Goal: Transaction & Acquisition: Subscribe to service/newsletter

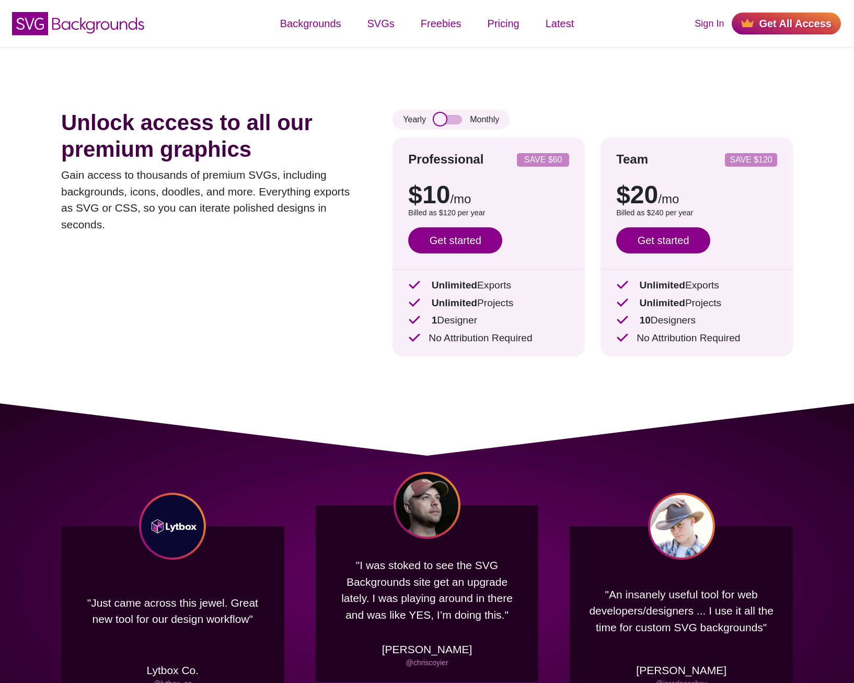
click at [442, 122] on input "checkbox" at bounding box center [448, 119] width 28 height 9
click at [450, 120] on input "checkbox" at bounding box center [448, 119] width 28 height 9
checkbox input "true"
drag, startPoint x: 427, startPoint y: 194, endPoint x: 499, endPoint y: 191, distance: 72.2
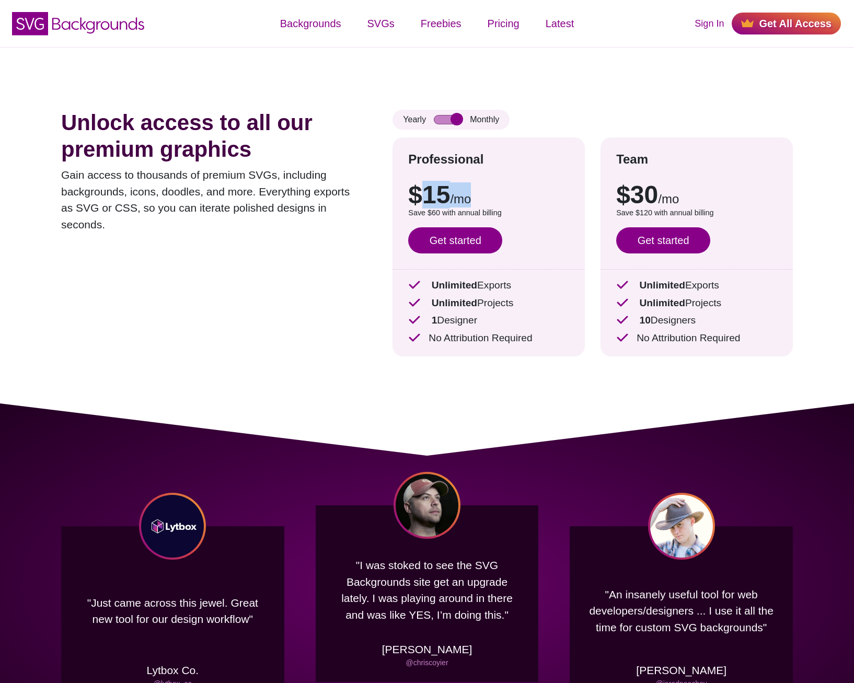
click at [499, 191] on p "$15 /mo" at bounding box center [488, 194] width 161 height 25
drag, startPoint x: 499, startPoint y: 191, endPoint x: 496, endPoint y: 208, distance: 17.0
click at [496, 208] on p "Save $60 with annual billing" at bounding box center [488, 214] width 161 height 12
click at [488, 286] on p "Unlimited Exports" at bounding box center [488, 285] width 161 height 15
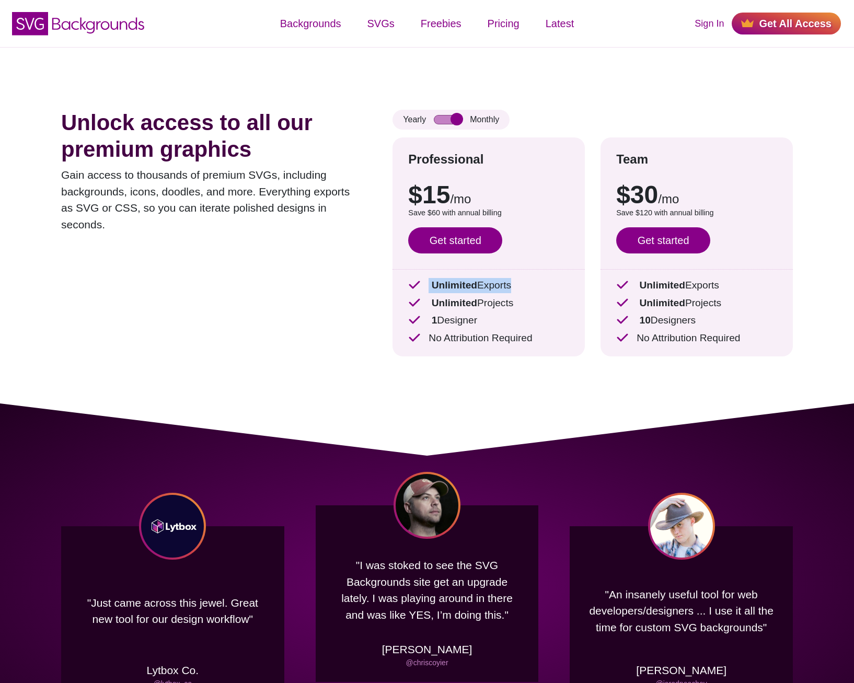
click at [488, 286] on p "Unlimited Exports" at bounding box center [488, 285] width 161 height 15
drag, startPoint x: 488, startPoint y: 286, endPoint x: 477, endPoint y: 297, distance: 16.3
click at [477, 297] on strong "Unlimited" at bounding box center [454, 302] width 45 height 11
click at [457, 312] on div "Unlimited Exports Unlimited Projects 1 Designer No Attribution Required" at bounding box center [488, 312] width 161 height 68
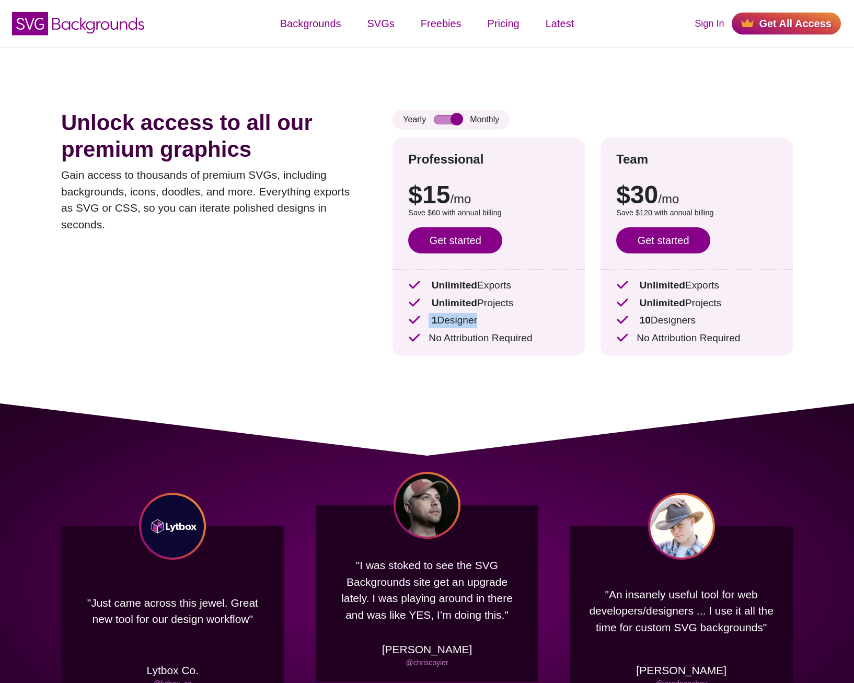
click at [457, 312] on div "Unlimited Exports Unlimited Projects 1 Designer No Attribution Required" at bounding box center [488, 312] width 161 height 68
drag, startPoint x: 457, startPoint y: 312, endPoint x: 446, endPoint y: 349, distance: 38.9
click at [446, 349] on div "Professional SAVE $60 $10 /mo $15 /mo Billed as $120 per year Save $60 with ann…" at bounding box center [489, 246] width 192 height 219
click at [464, 333] on p "No Attribution Required" at bounding box center [488, 338] width 161 height 15
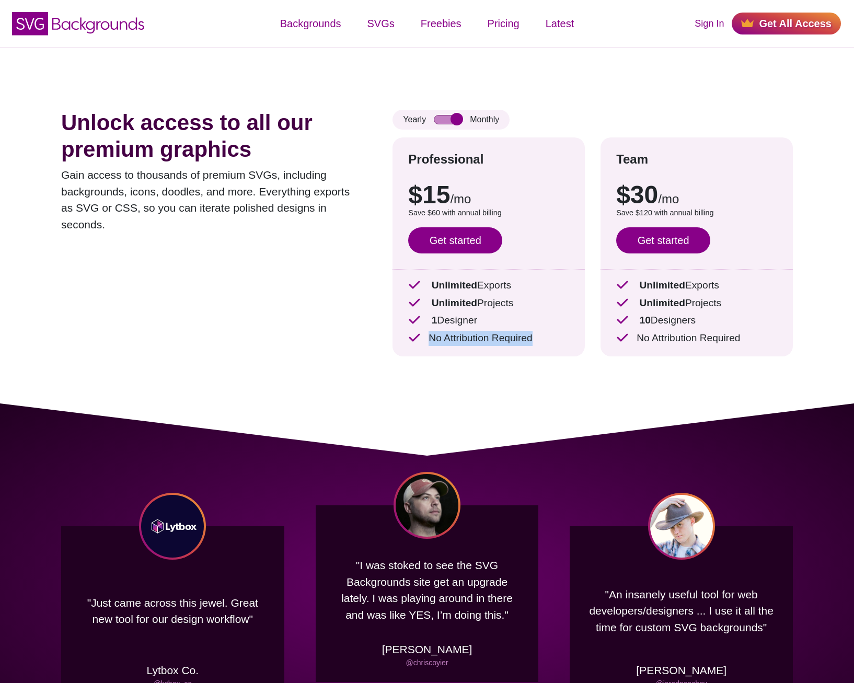
click at [464, 333] on p "No Attribution Required" at bounding box center [488, 338] width 161 height 15
drag, startPoint x: 464, startPoint y: 333, endPoint x: 470, endPoint y: 381, distance: 48.4
click at [470, 381] on div "Unlock access to all our premium graphics Gain access to thousands of premium S…" at bounding box center [427, 225] width 795 height 357
click at [151, 191] on p "Gain access to thousands of premium SVGs, including backgrounds, icons, doodles…" at bounding box center [211, 200] width 300 height 66
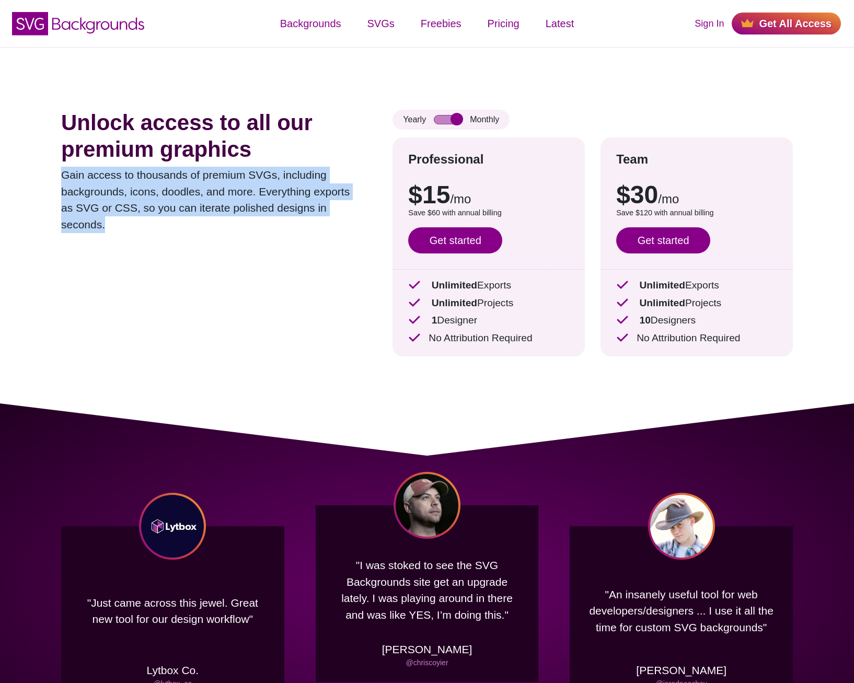
click at [151, 191] on p "Gain access to thousands of premium SVGs, including backgrounds, icons, doodles…" at bounding box center [211, 200] width 300 height 66
drag, startPoint x: 151, startPoint y: 191, endPoint x: 159, endPoint y: 267, distance: 76.2
click at [159, 267] on div "Unlock access to all our premium graphics Gain access to thousands of premium S…" at bounding box center [211, 241] width 300 height 262
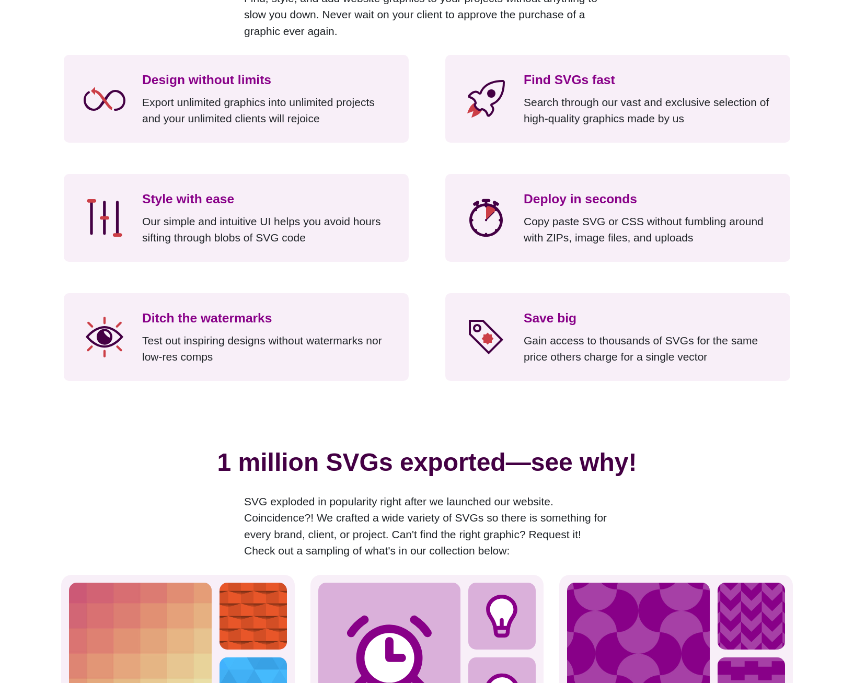
scroll to position [889, 0]
click at [235, 130] on div "Design without limits Export unlimited graphics into unlimited projects and you…" at bounding box center [236, 98] width 345 height 88
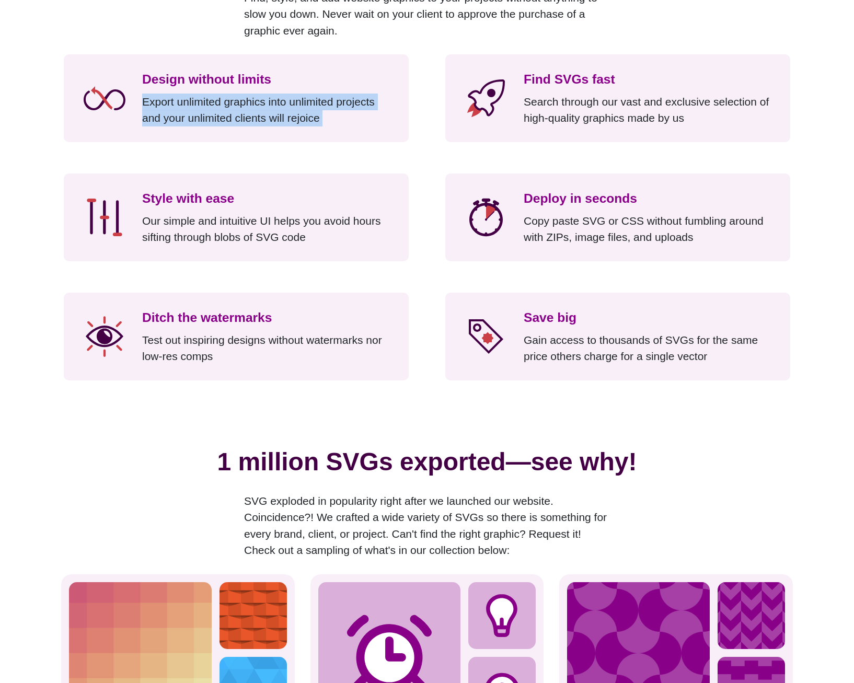
click at [235, 130] on div "Design without limits Export unlimited graphics into unlimited projects and you…" at bounding box center [236, 98] width 345 height 88
drag, startPoint x: 235, startPoint y: 130, endPoint x: 234, endPoint y: 156, distance: 26.2
click at [234, 156] on div "Design without limits Export unlimited graphics into unlimited projects and you…" at bounding box center [427, 217] width 732 height 326
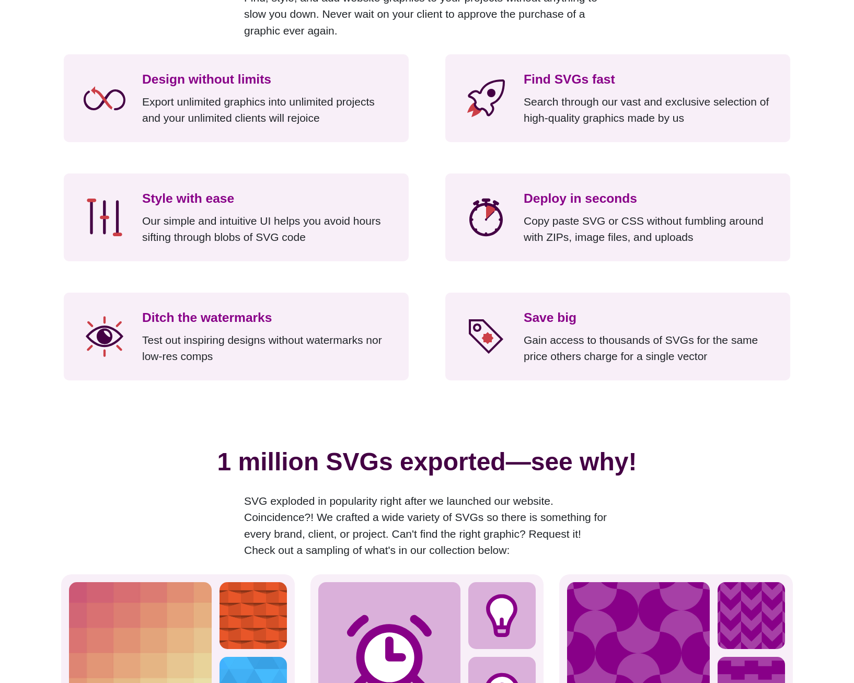
click at [236, 124] on p "Export unlimited graphics into unlimited projects and your unlimited clients wi…" at bounding box center [267, 110] width 251 height 33
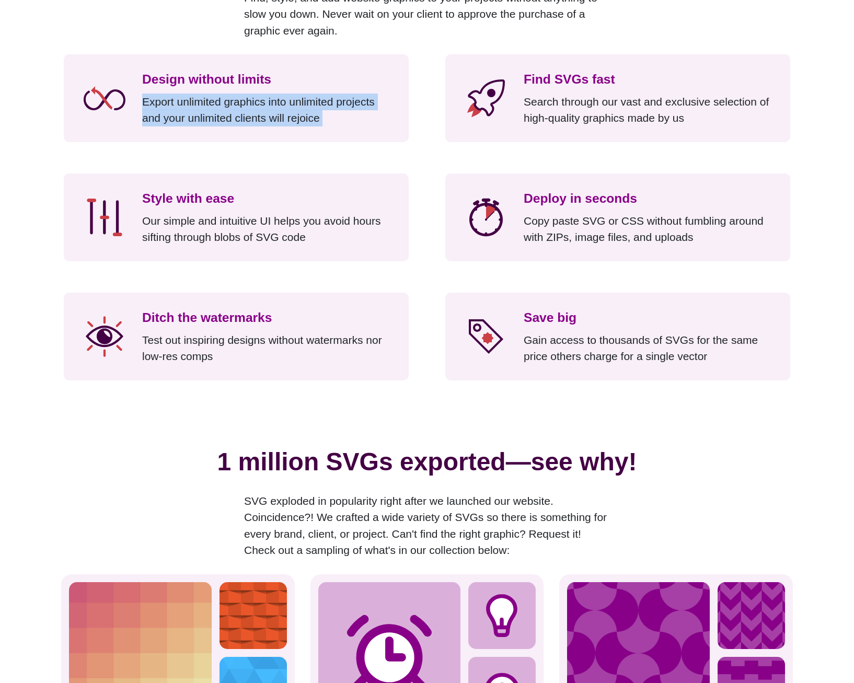
click at [236, 124] on p "Export unlimited graphics into unlimited projects and your unlimited clients wi…" at bounding box center [267, 110] width 251 height 33
drag, startPoint x: 236, startPoint y: 124, endPoint x: 422, endPoint y: 154, distance: 188.5
click at [422, 154] on div "Design without limits Export unlimited graphics into unlimited projects and you…" at bounding box center [427, 217] width 732 height 326
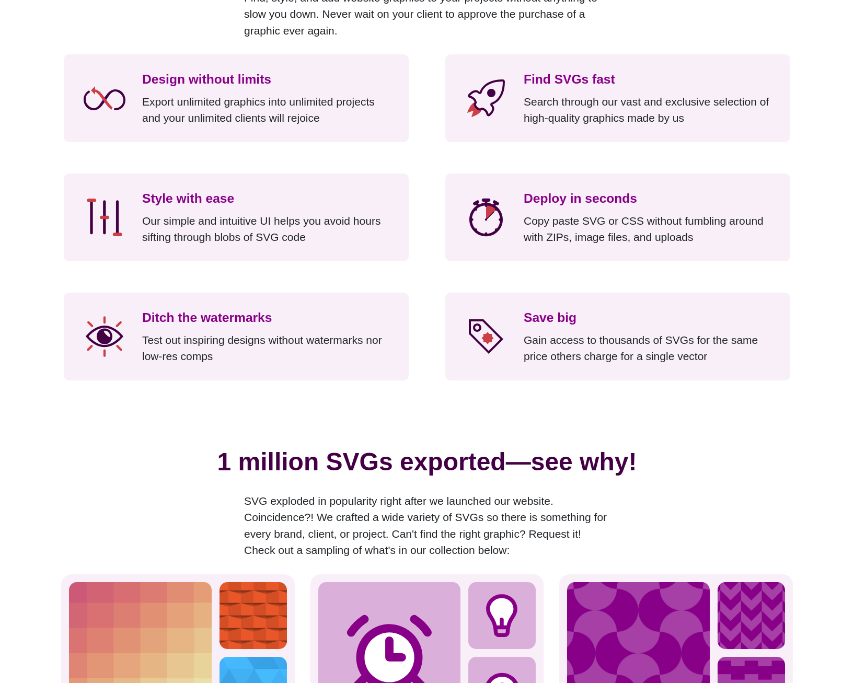
click at [197, 117] on p "Export unlimited graphics into unlimited projects and your unlimited clients wi…" at bounding box center [267, 110] width 251 height 33
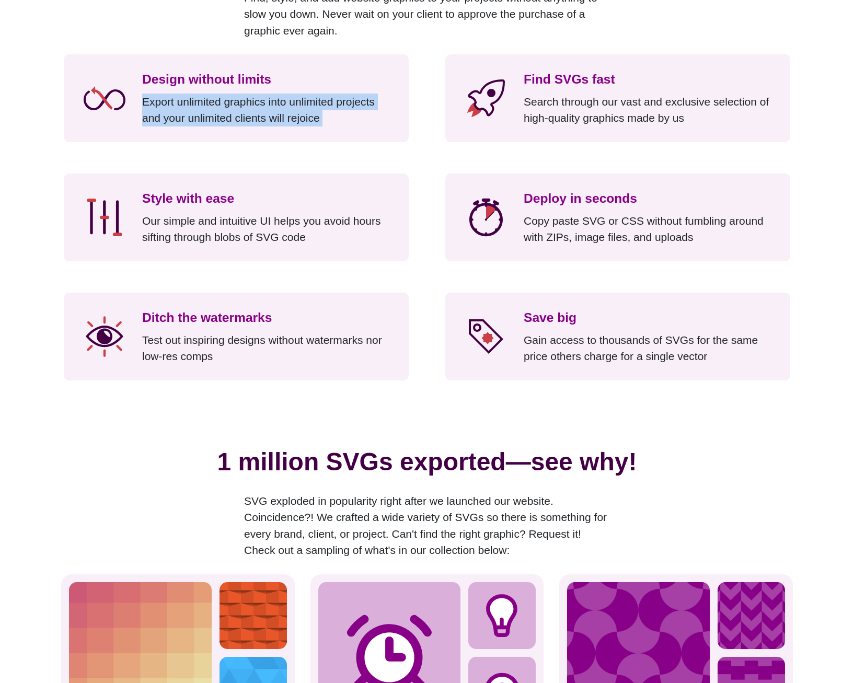
click at [197, 117] on p "Export unlimited graphics into unlimited projects and your unlimited clients wi…" at bounding box center [267, 110] width 251 height 33
drag, startPoint x: 197, startPoint y: 117, endPoint x: 415, endPoint y: 150, distance: 220.0
click at [415, 150] on div "Design without limits Export unlimited graphics into unlimited projects and you…" at bounding box center [427, 217] width 732 height 326
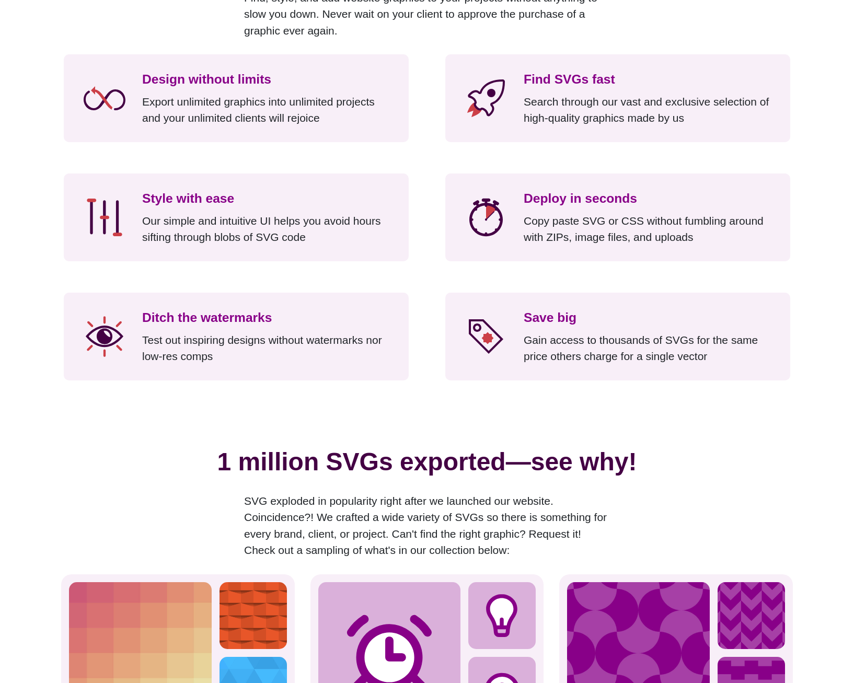
click at [571, 93] on div "Find SVGs fast Search through our vast and exclusive selection of high-quality …" at bounding box center [649, 98] width 251 height 56
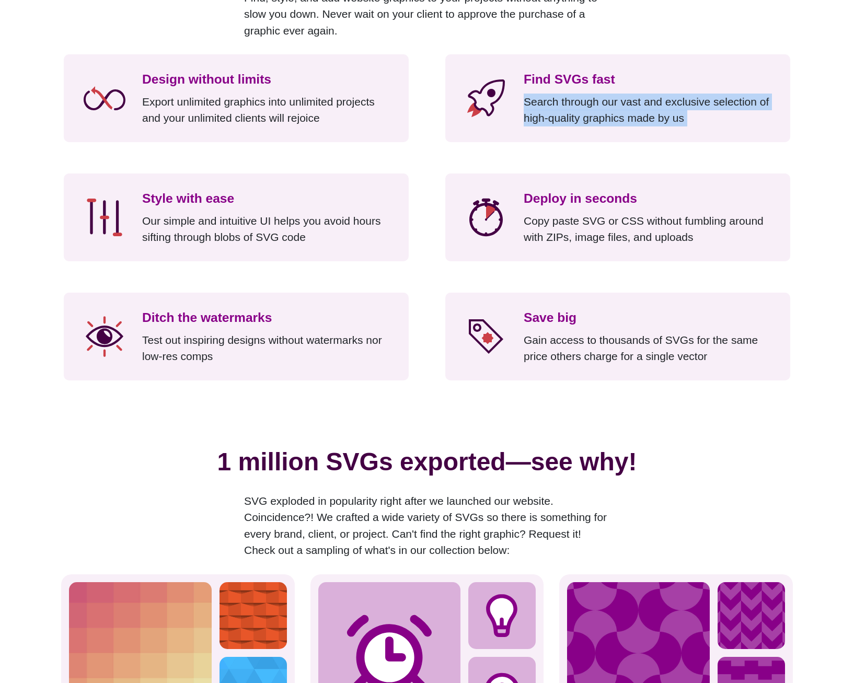
click at [571, 93] on div "Find SVGs fast Search through our vast and exclusive selection of high-quality …" at bounding box center [649, 98] width 251 height 56
drag, startPoint x: 571, startPoint y: 93, endPoint x: 571, endPoint y: 113, distance: 19.9
click at [571, 113] on p "Search through our vast and exclusive selection of high-quality graphics made b…" at bounding box center [649, 110] width 251 height 33
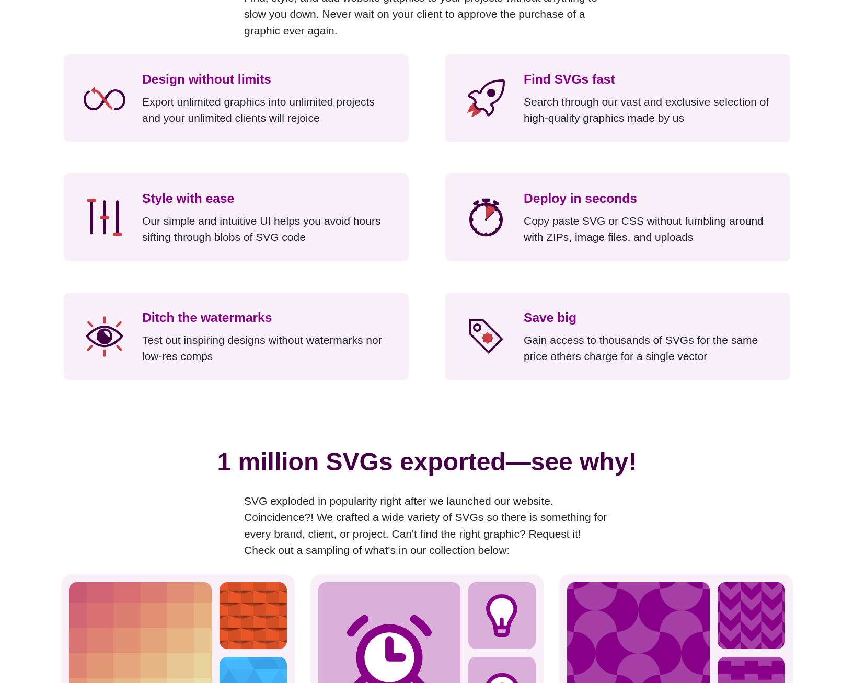
click at [576, 101] on p "Search through our vast and exclusive selection of high-quality graphics made b…" at bounding box center [649, 110] width 251 height 33
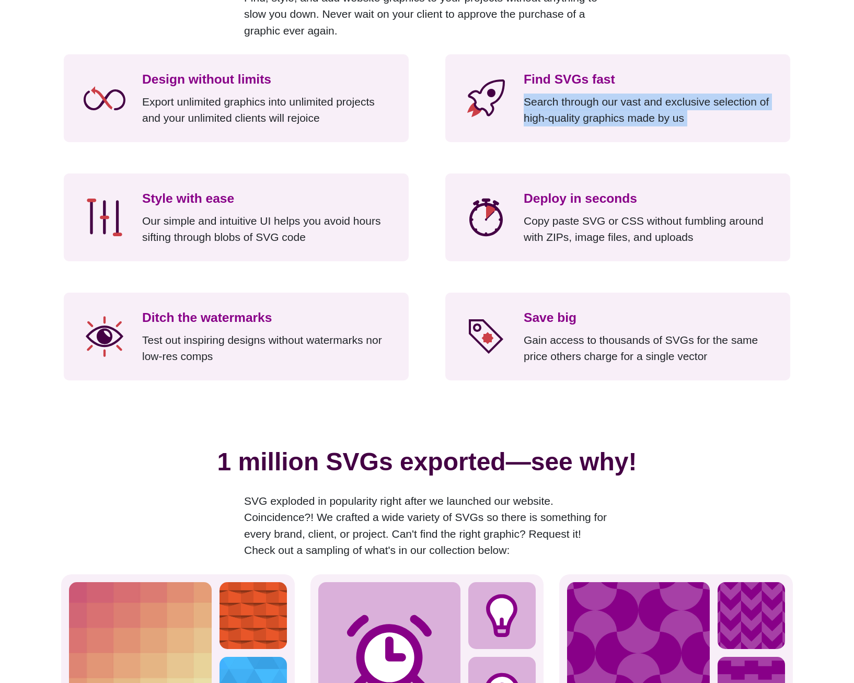
click at [576, 101] on p "Search through our vast and exclusive selection of high-quality graphics made b…" at bounding box center [649, 110] width 251 height 33
drag, startPoint x: 576, startPoint y: 101, endPoint x: 576, endPoint y: 136, distance: 34.5
click at [576, 136] on div "Find SVGs fast Search through our vast and exclusive selection of high-quality …" at bounding box center [617, 98] width 345 height 88
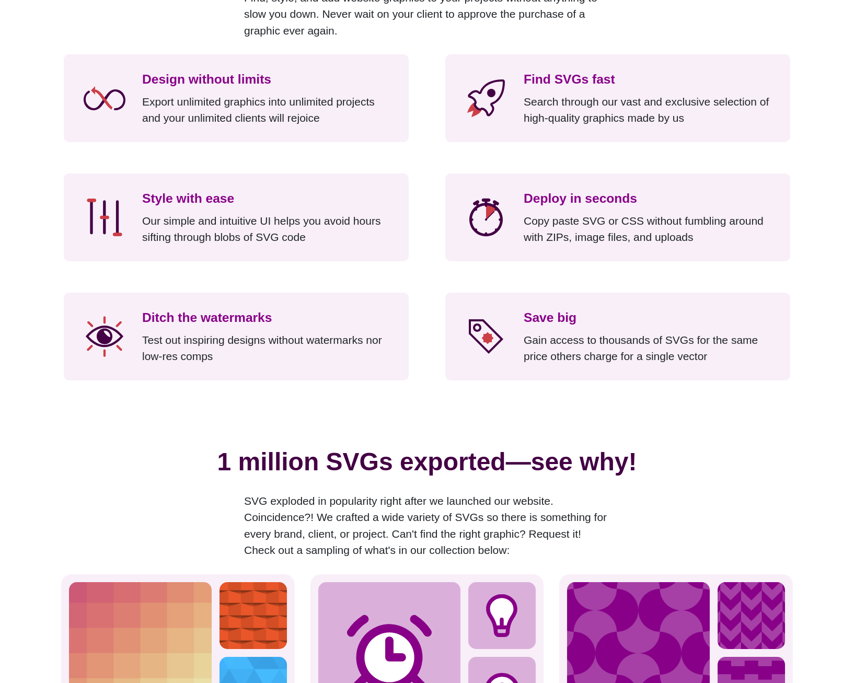
click at [573, 104] on p "Search through our vast and exclusive selection of high-quality graphics made b…" at bounding box center [649, 110] width 251 height 33
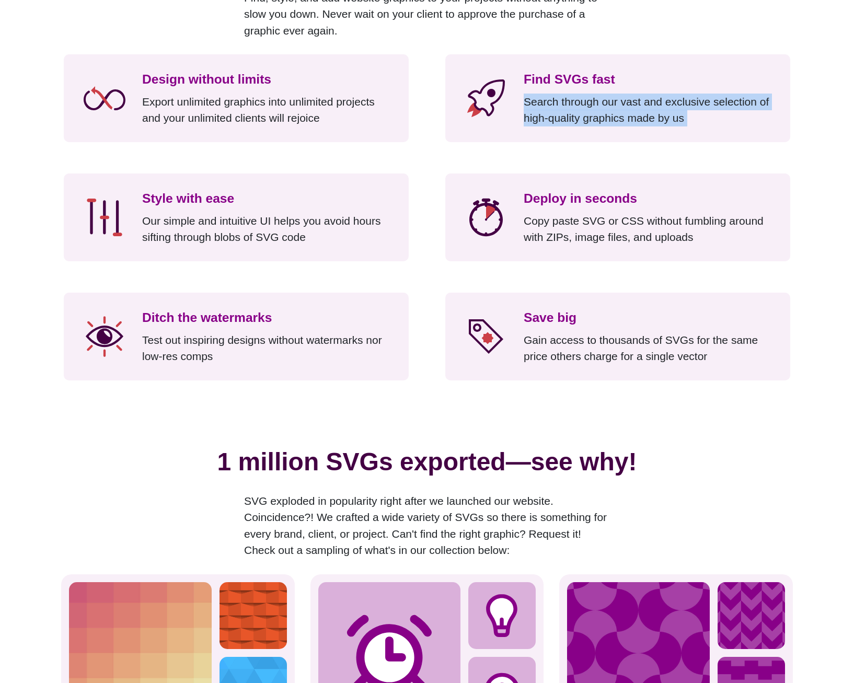
click at [573, 104] on p "Search through our vast and exclusive selection of high-quality graphics made b…" at bounding box center [649, 110] width 251 height 33
drag, startPoint x: 573, startPoint y: 104, endPoint x: 574, endPoint y: 143, distance: 39.2
click at [573, 148] on div "Design without limits Export unlimited graphics into unlimited projects and you…" at bounding box center [427, 217] width 732 height 326
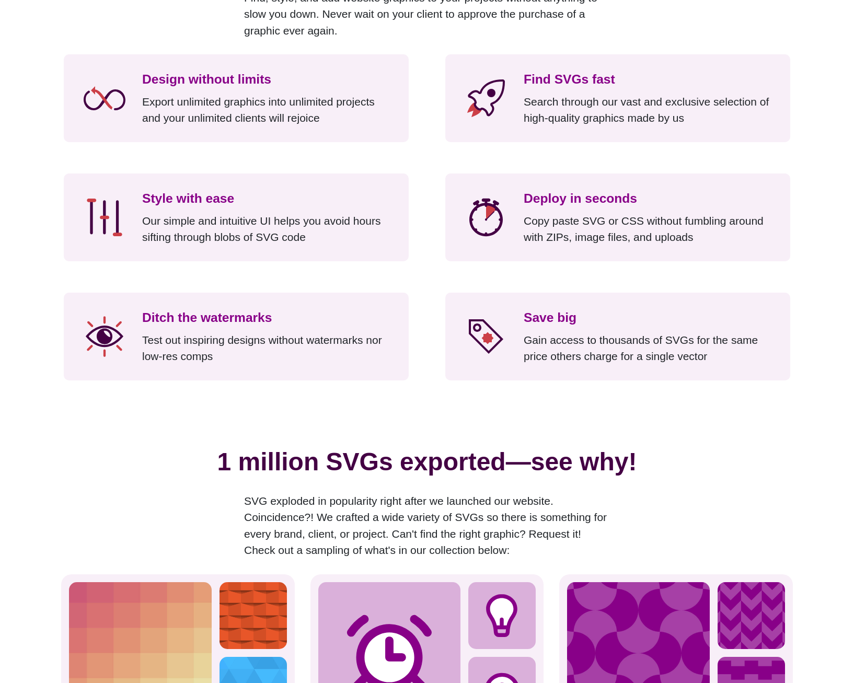
click at [582, 112] on p "Search through our vast and exclusive selection of high-quality graphics made b…" at bounding box center [649, 110] width 251 height 33
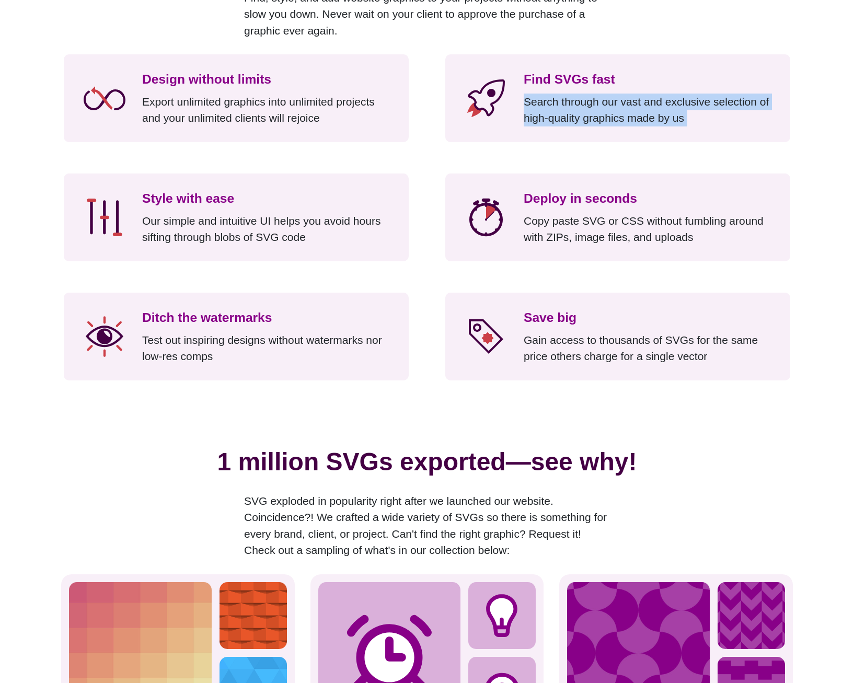
click at [582, 112] on p "Search through our vast and exclusive selection of high-quality graphics made b…" at bounding box center [649, 110] width 251 height 33
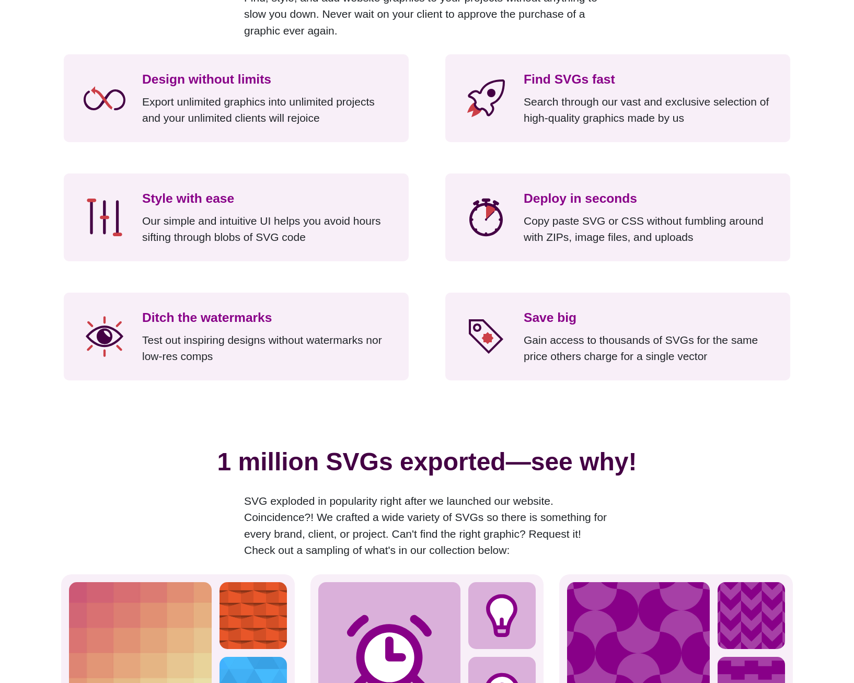
drag, startPoint x: 582, startPoint y: 112, endPoint x: 542, endPoint y: 208, distance: 103.8
click at [542, 208] on h3 "Deploy in seconds" at bounding box center [649, 198] width 251 height 19
click at [215, 216] on p "Our simple and intuitive UI helps you avoid hours sifting through blobs of SVG …" at bounding box center [267, 229] width 251 height 33
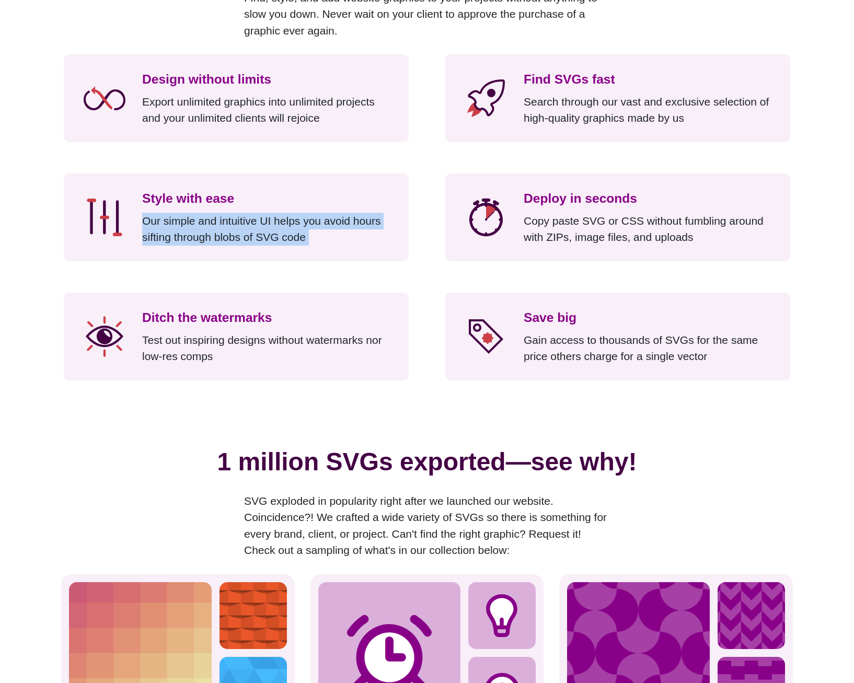
click at [215, 216] on p "Our simple and intuitive UI helps you avoid hours sifting through blobs of SVG …" at bounding box center [267, 229] width 251 height 33
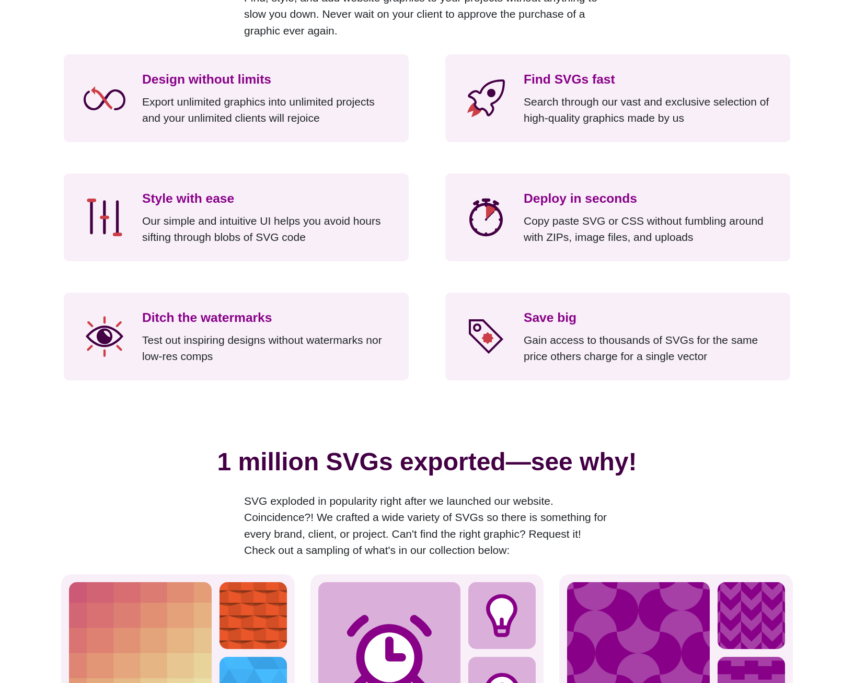
drag, startPoint x: 215, startPoint y: 216, endPoint x: 233, endPoint y: 279, distance: 65.7
click at [229, 286] on div "Design without limits Export unlimited graphics into unlimited projects and you…" at bounding box center [427, 217] width 732 height 326
click at [539, 226] on p "Copy paste SVG or CSS without fumbling around with ZIPs, image files, and uploa…" at bounding box center [649, 229] width 251 height 33
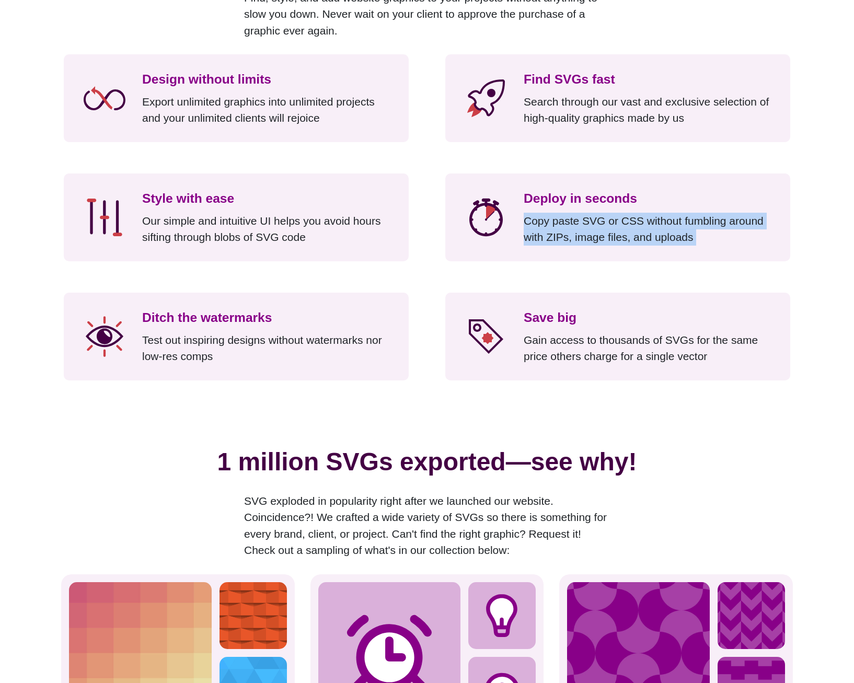
click at [539, 226] on p "Copy paste SVG or CSS without fumbling around with ZIPs, image files, and uploa…" at bounding box center [649, 229] width 251 height 33
drag, startPoint x: 539, startPoint y: 226, endPoint x: 552, endPoint y: 237, distance: 16.7
click at [545, 243] on p "Copy paste SVG or CSS without fumbling around with ZIPs, image files, and uploa…" at bounding box center [649, 229] width 251 height 33
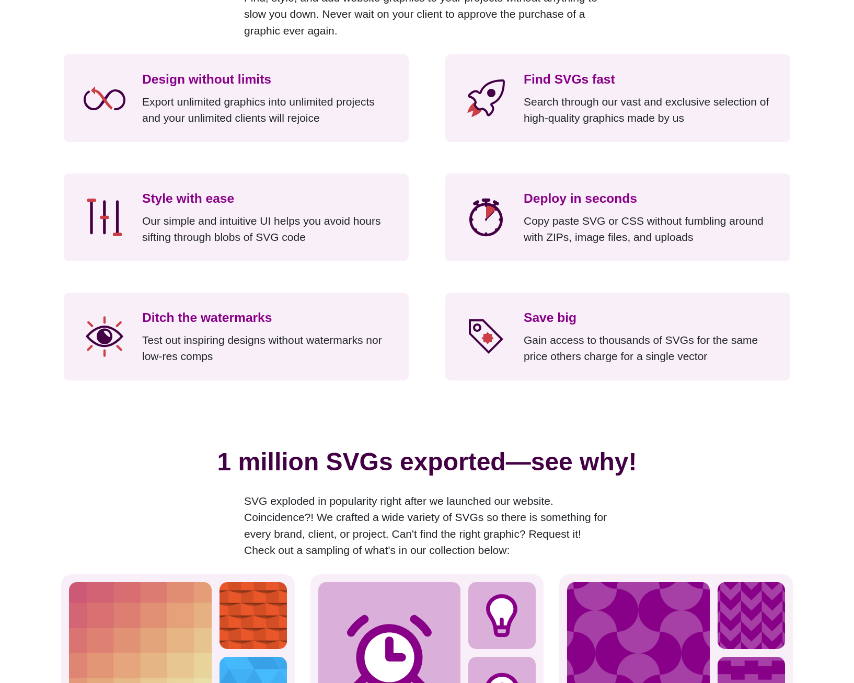
click at [599, 210] on div "Deploy in seconds Copy paste SVG or CSS without fumbling around with ZIPs, imag…" at bounding box center [649, 217] width 251 height 56
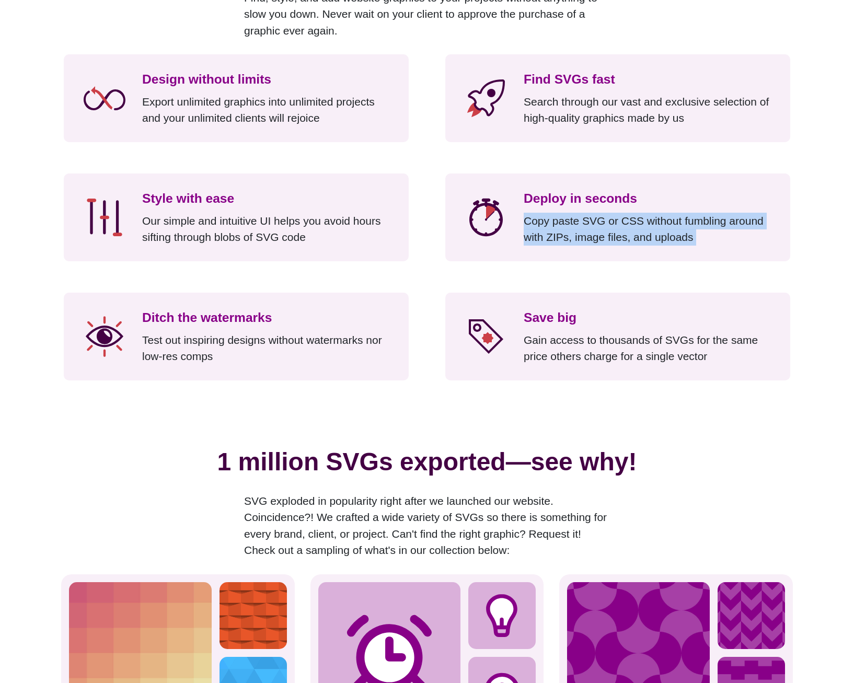
click at [599, 210] on div "Deploy in seconds Copy paste SVG or CSS without fumbling around with ZIPs, imag…" at bounding box center [649, 217] width 251 height 56
drag, startPoint x: 599, startPoint y: 210, endPoint x: 591, endPoint y: 242, distance: 33.0
click at [599, 259] on div "Deploy in seconds Copy paste SVG or CSS without fumbling around with ZIPs, imag…" at bounding box center [617, 218] width 345 height 88
drag, startPoint x: 508, startPoint y: 191, endPoint x: 733, endPoint y: 248, distance: 232.4
click at [733, 248] on div "Deploy in seconds Copy paste SVG or CSS without fumbling around with ZIPs, imag…" at bounding box center [617, 218] width 345 height 88
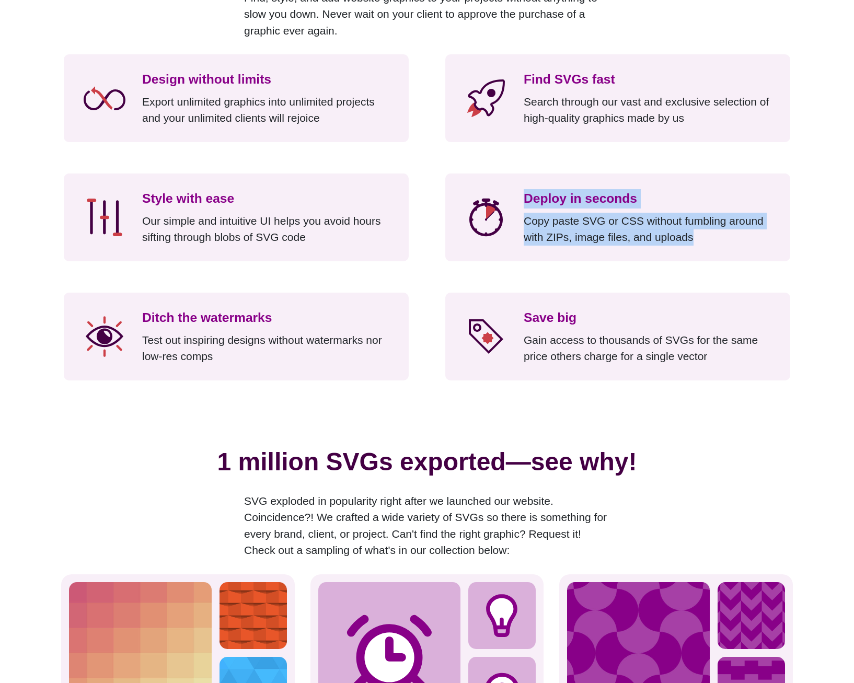
drag, startPoint x: 733, startPoint y: 248, endPoint x: 693, endPoint y: 258, distance: 41.6
click at [693, 258] on div "Deploy in seconds Copy paste SVG or CSS without fumbling around with ZIPs, imag…" at bounding box center [617, 218] width 345 height 88
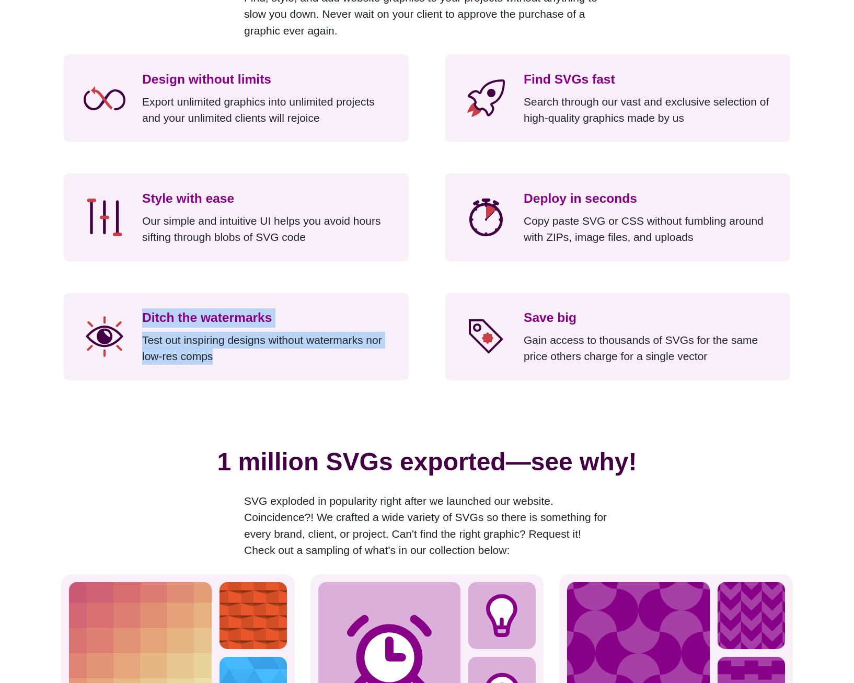
drag, startPoint x: 115, startPoint y: 310, endPoint x: 260, endPoint y: 374, distance: 158.7
click at [260, 374] on div "Ditch the watermarks Test out inspiring designs without watermarks nor low-res …" at bounding box center [236, 337] width 345 height 88
drag, startPoint x: 260, startPoint y: 374, endPoint x: 214, endPoint y: 370, distance: 46.1
click at [214, 370] on div "Ditch the watermarks Test out inspiring designs without watermarks nor low-res …" at bounding box center [236, 337] width 345 height 88
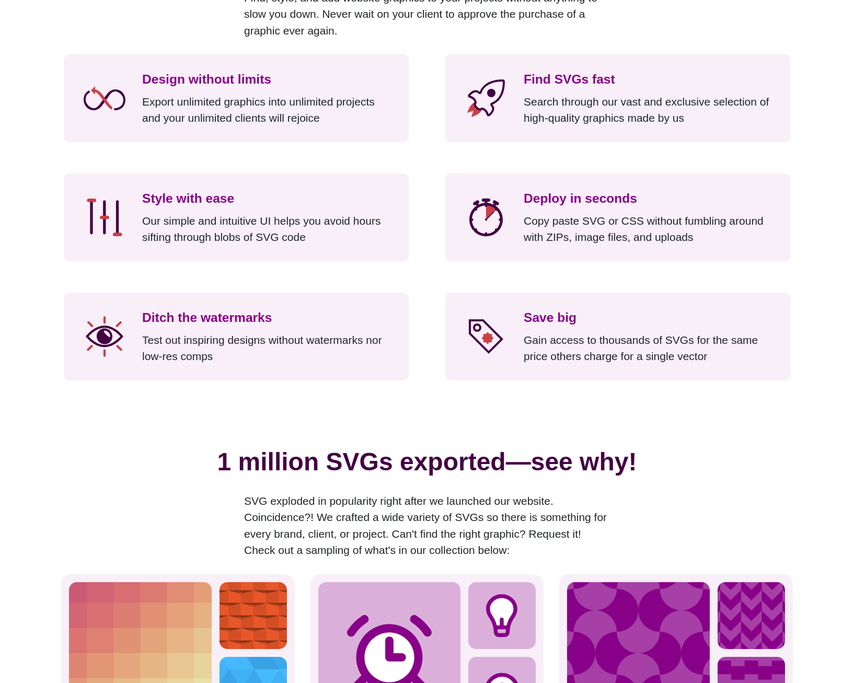
click at [527, 359] on p "Gain access to thousands of SVGs for the same price others charge for a single …" at bounding box center [649, 348] width 251 height 33
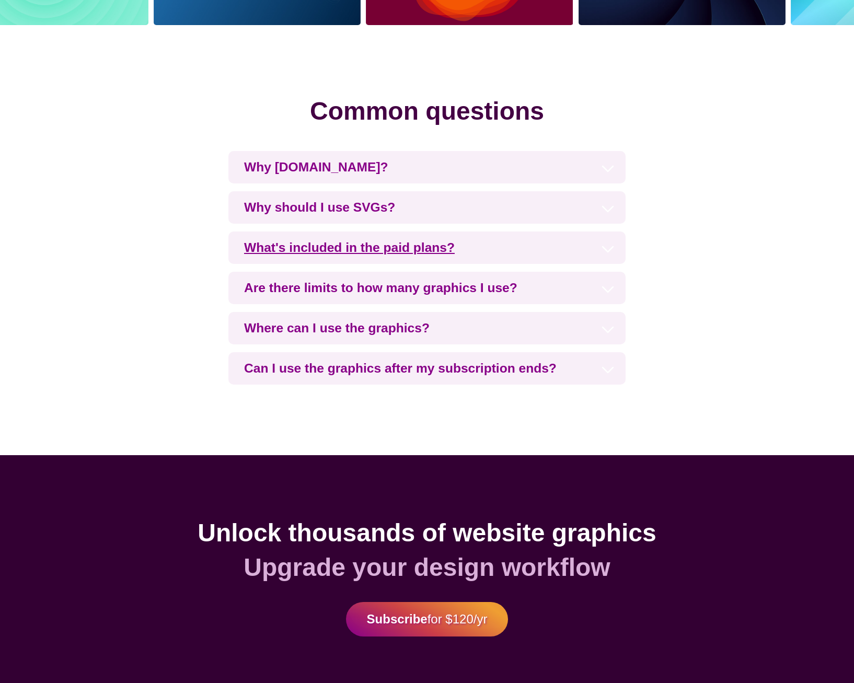
scroll to position [2352, 0]
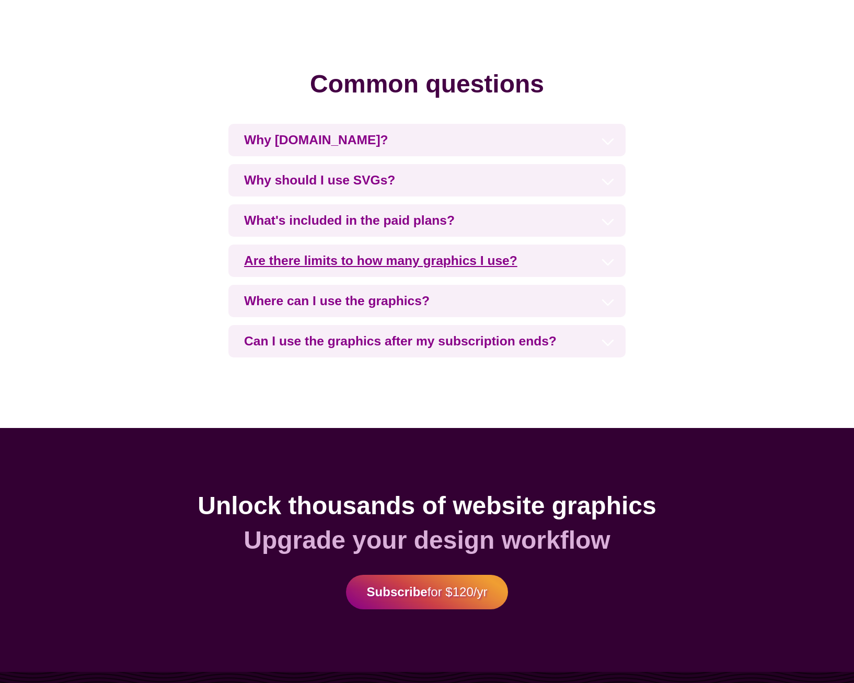
click at [610, 262] on h3 "Are there limits to how many graphics I use?" at bounding box center [426, 261] width 397 height 32
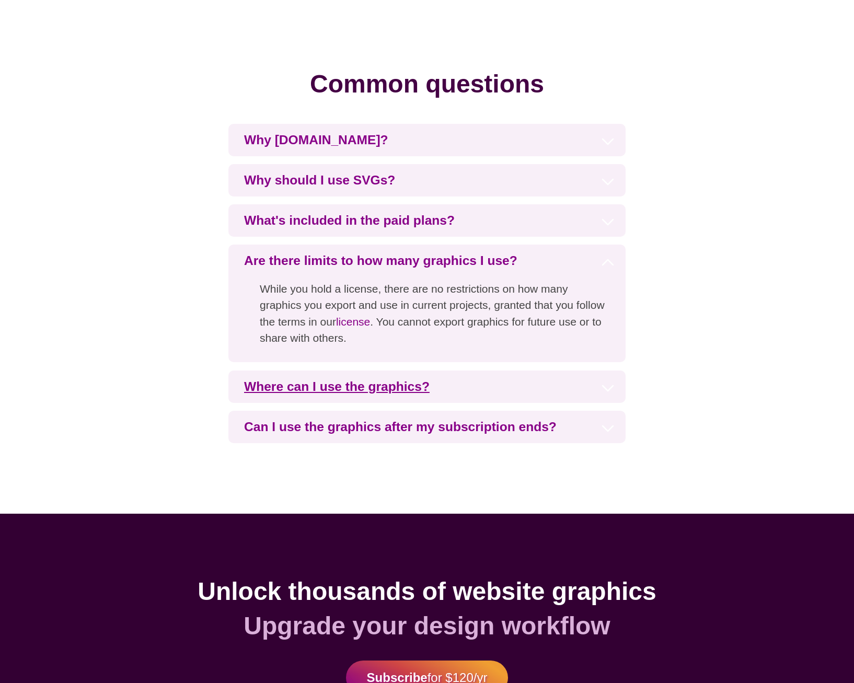
click at [610, 395] on h3 "Where can I use the graphics?" at bounding box center [426, 387] width 397 height 32
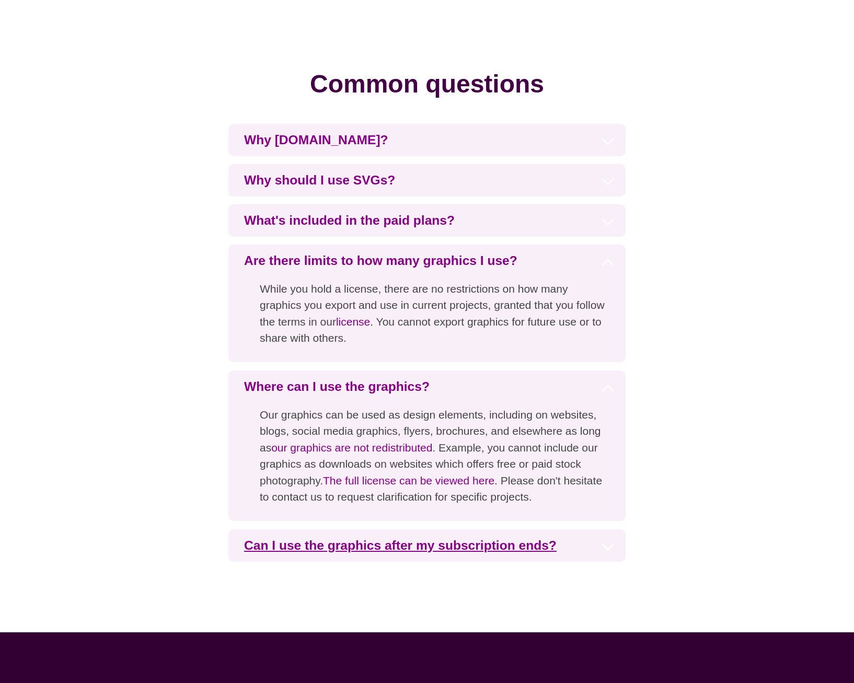
click at [605, 548] on h3 "Can I use the graphics after my subscription ends?" at bounding box center [426, 546] width 397 height 32
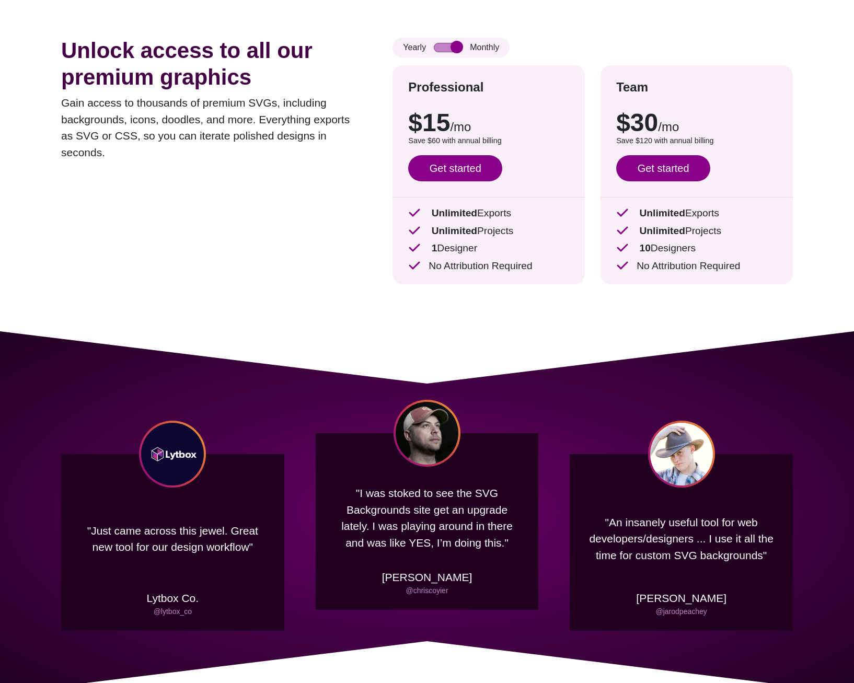
scroll to position [0, 0]
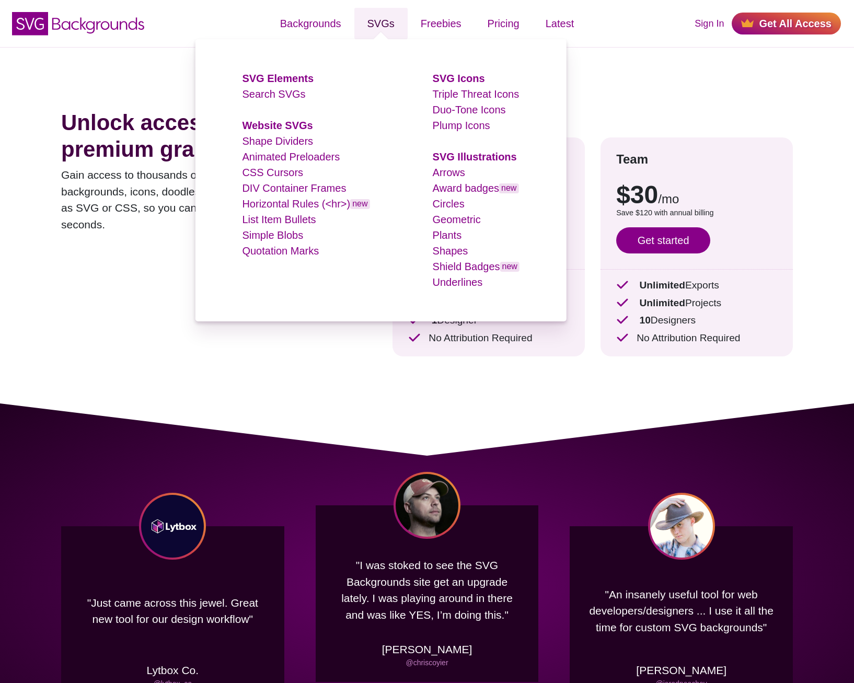
click at [387, 16] on link "SVGs" at bounding box center [380, 23] width 53 height 31
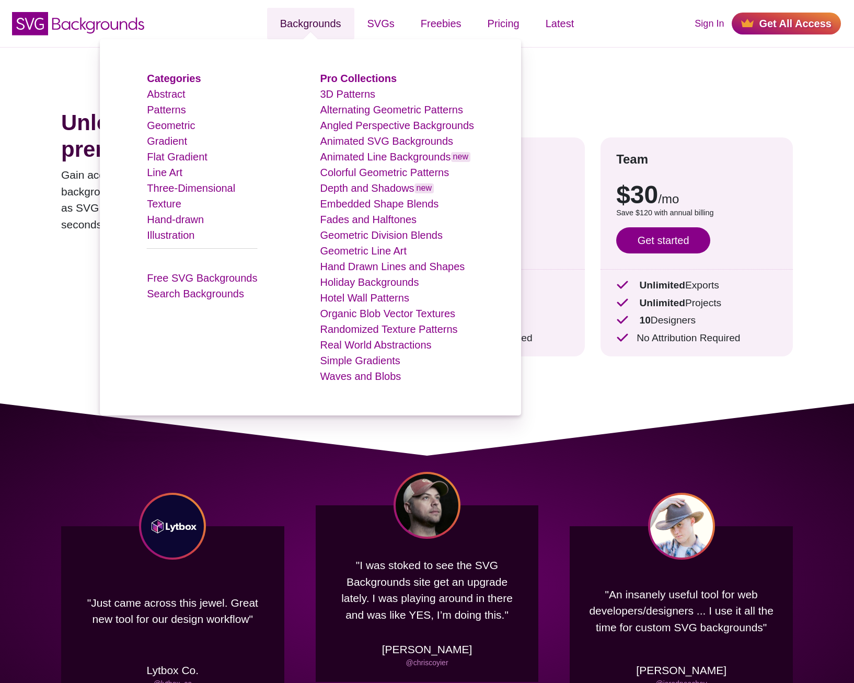
click at [314, 19] on link "Backgrounds" at bounding box center [310, 23] width 87 height 31
click at [309, 22] on link "Backgrounds" at bounding box center [310, 23] width 87 height 31
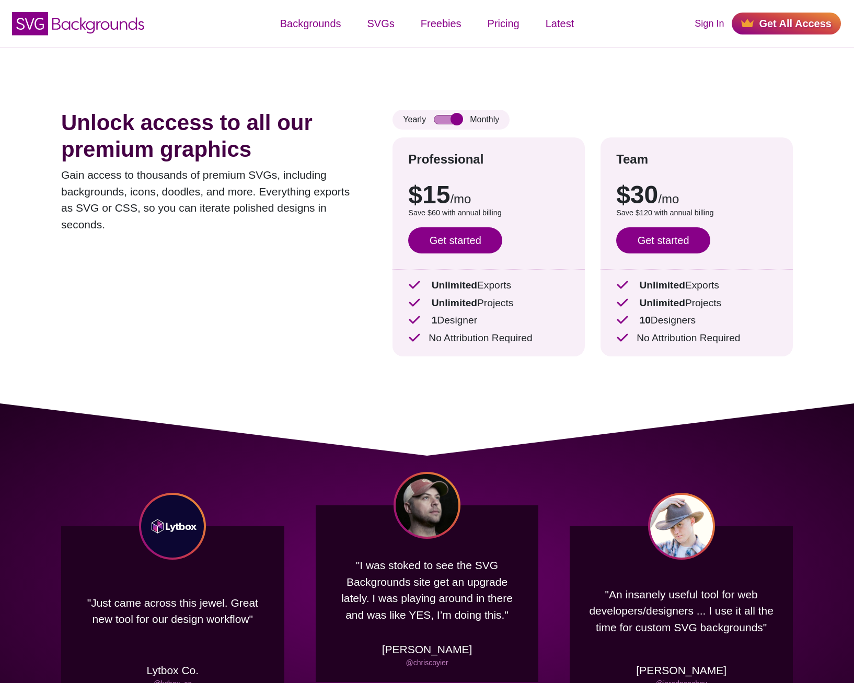
click at [74, 394] on div "Unlock access to all our premium graphics Gain access to thousands of premium S…" at bounding box center [427, 225] width 795 height 357
click at [110, 32] on icon "SVG Backgrounds Logo" at bounding box center [78, 23] width 136 height 26
click at [478, 118] on div "Yearly Monthly" at bounding box center [451, 120] width 117 height 20
click at [456, 117] on input "checkbox" at bounding box center [448, 119] width 28 height 9
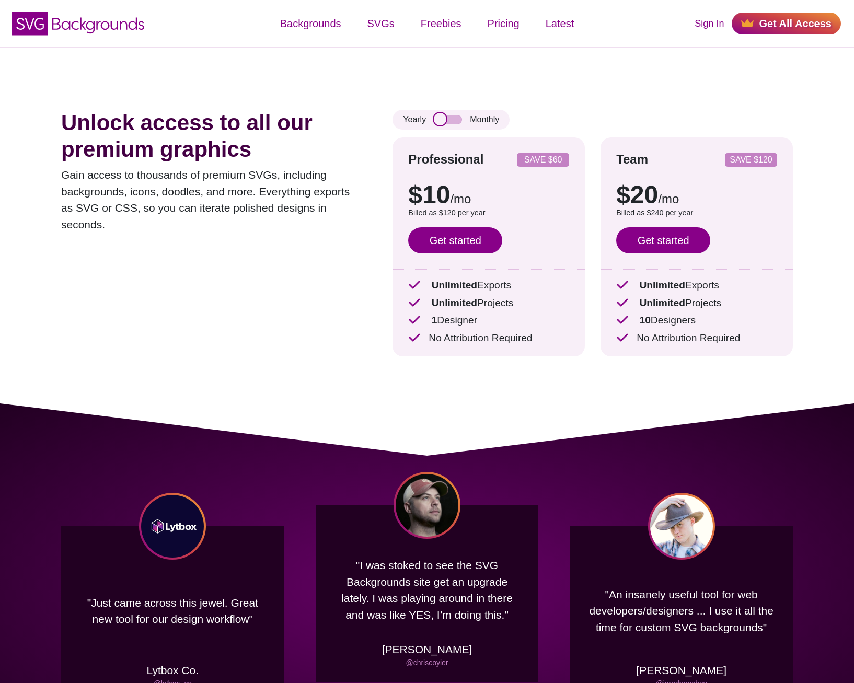
click at [456, 117] on input "checkbox" at bounding box center [448, 119] width 28 height 9
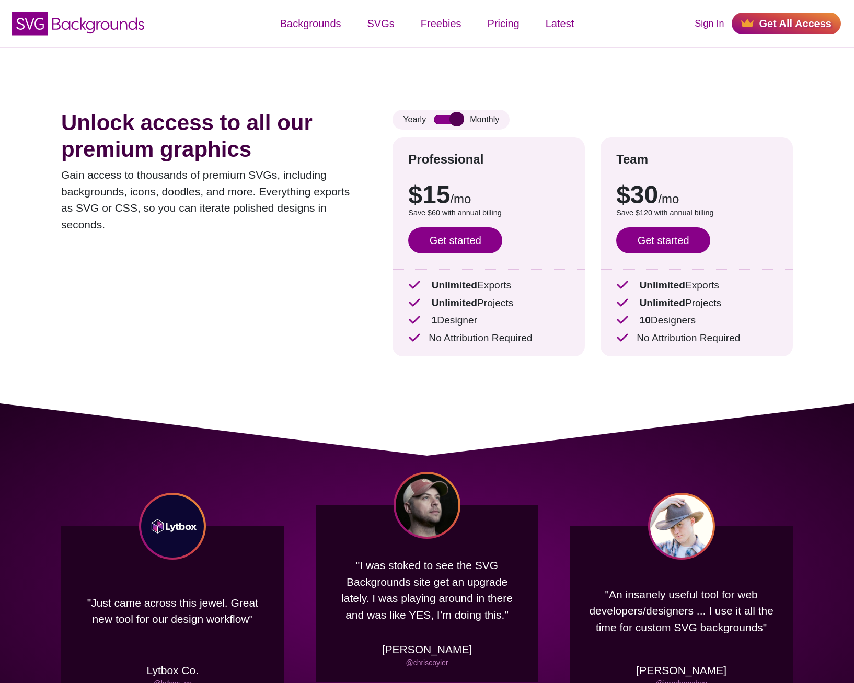
click at [456, 117] on input "checkbox" at bounding box center [448, 119] width 28 height 9
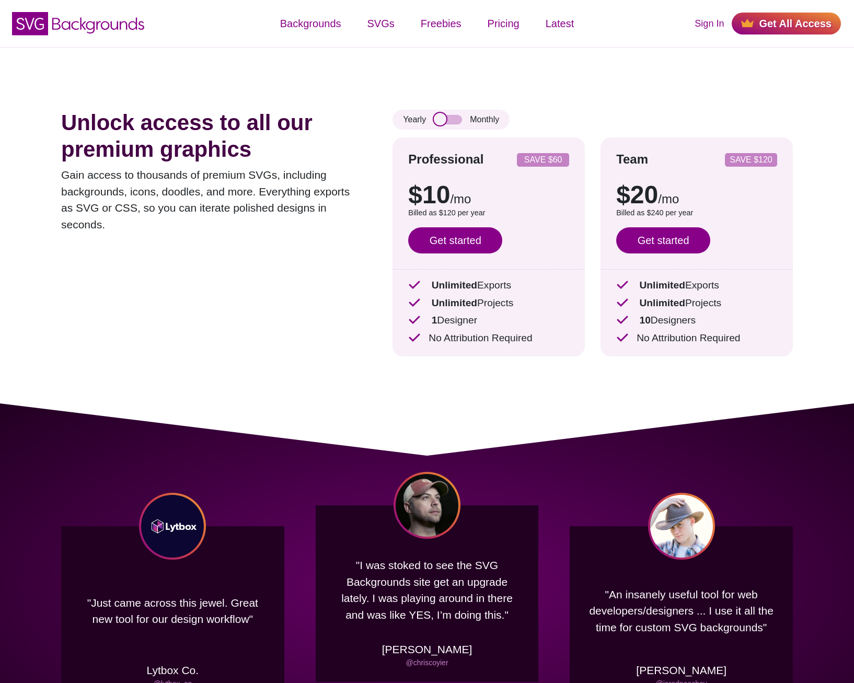
click at [456, 117] on input "checkbox" at bounding box center [448, 119] width 28 height 9
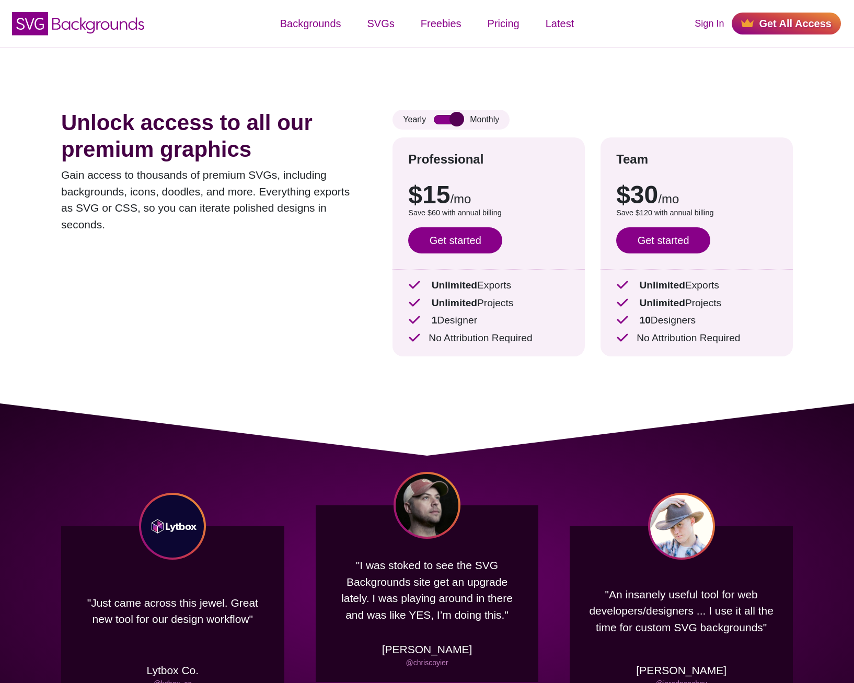
click at [456, 117] on input "checkbox" at bounding box center [448, 119] width 28 height 9
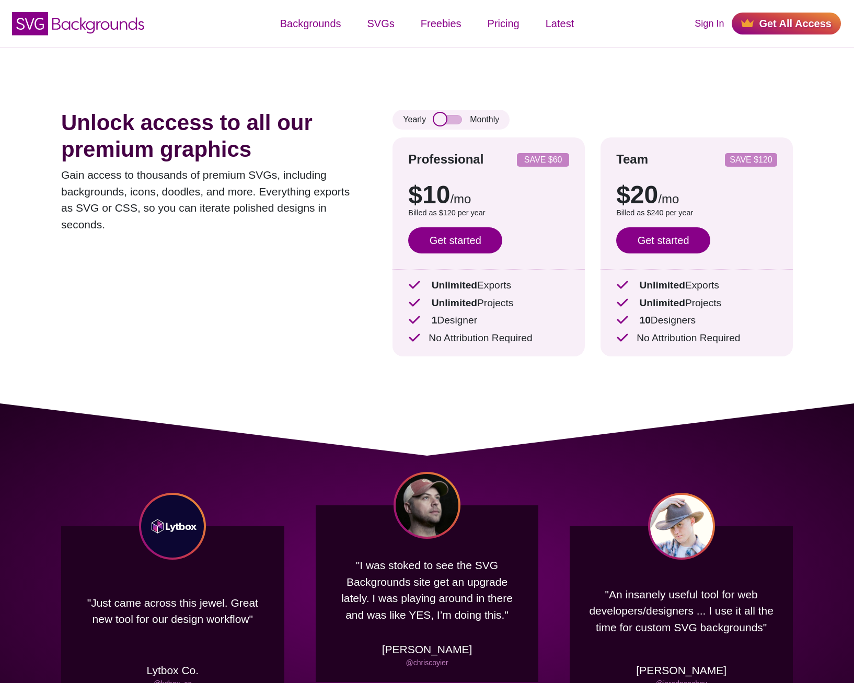
click at [456, 117] on input "checkbox" at bounding box center [448, 119] width 28 height 9
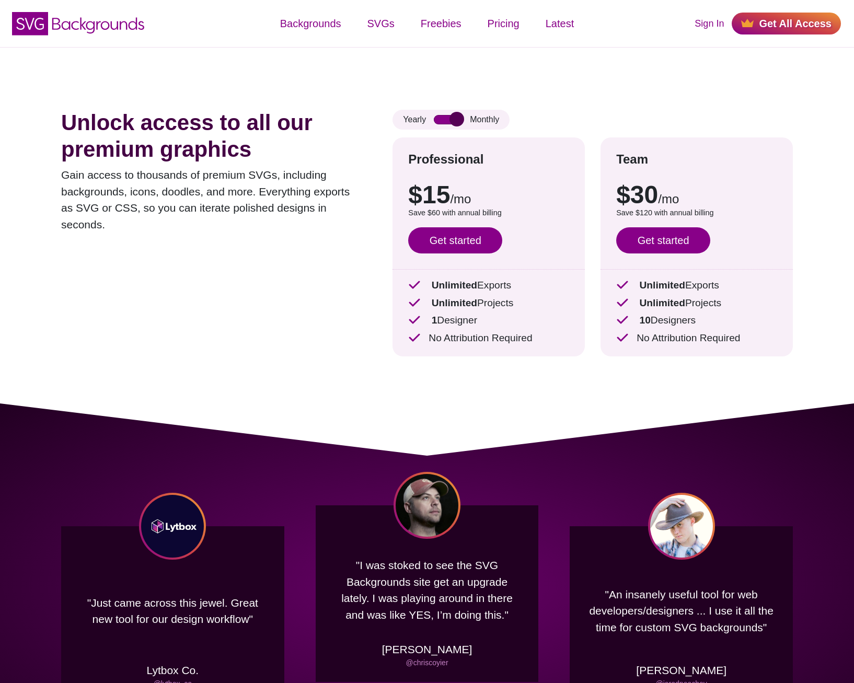
click at [456, 117] on input "checkbox" at bounding box center [448, 119] width 28 height 9
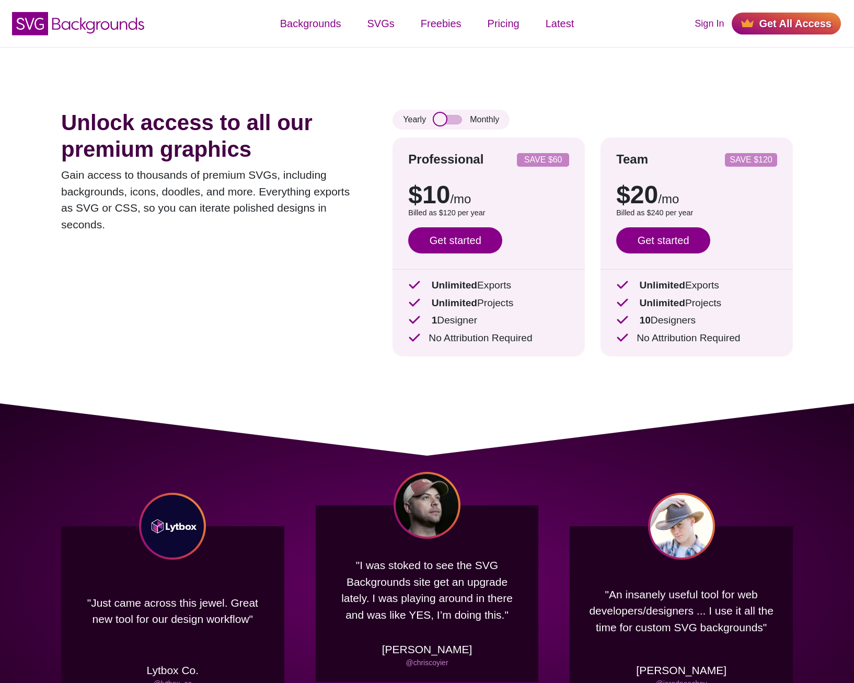
click at [456, 117] on input "checkbox" at bounding box center [448, 119] width 28 height 9
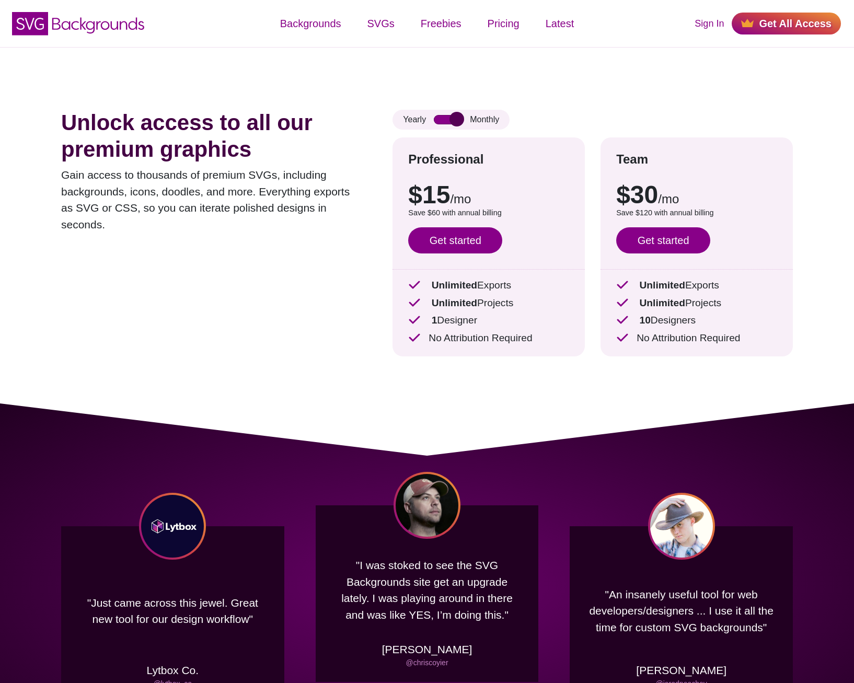
click at [456, 117] on input "checkbox" at bounding box center [448, 119] width 28 height 9
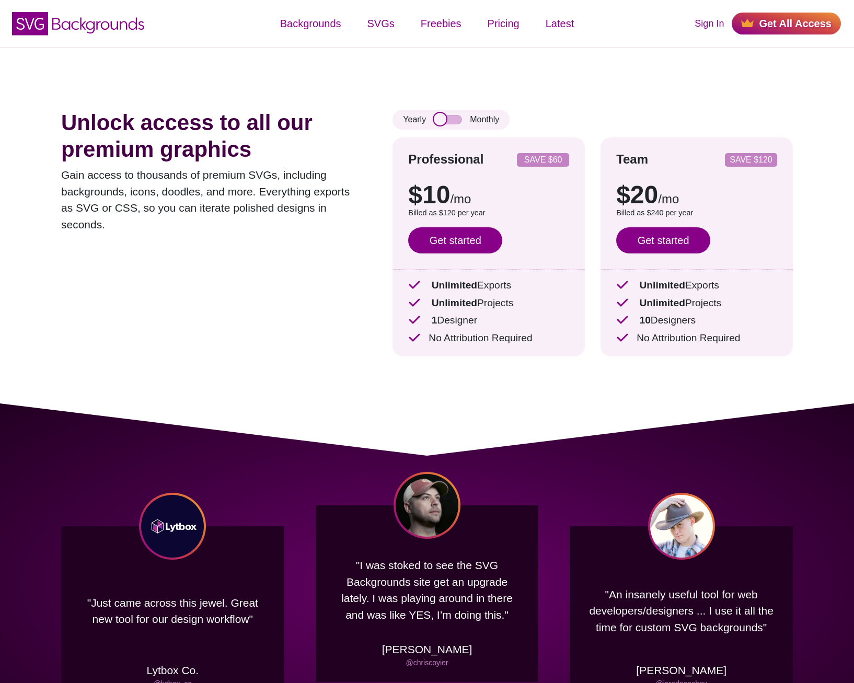
click at [456, 117] on input "checkbox" at bounding box center [448, 119] width 28 height 9
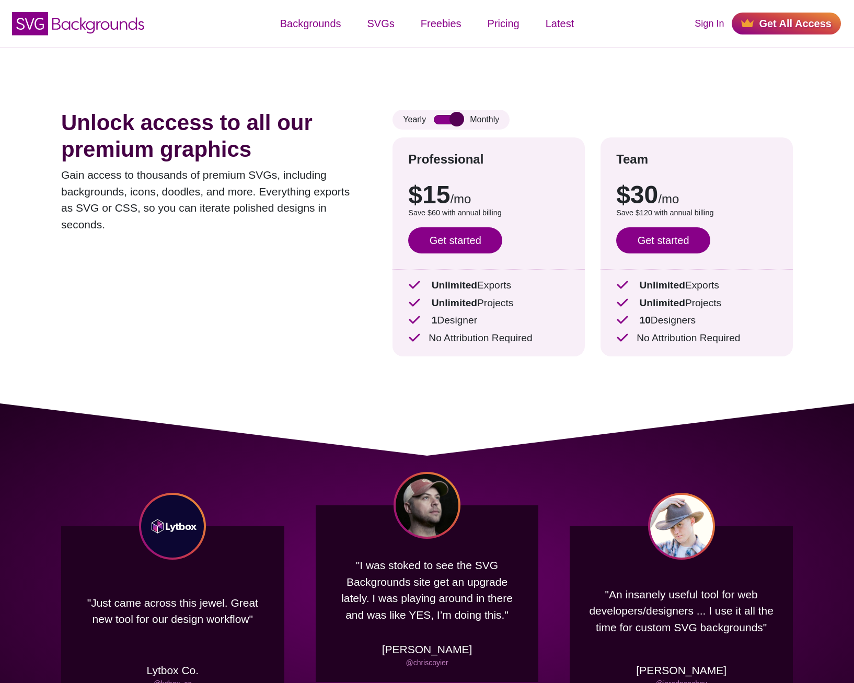
click at [456, 117] on input "checkbox" at bounding box center [448, 119] width 28 height 9
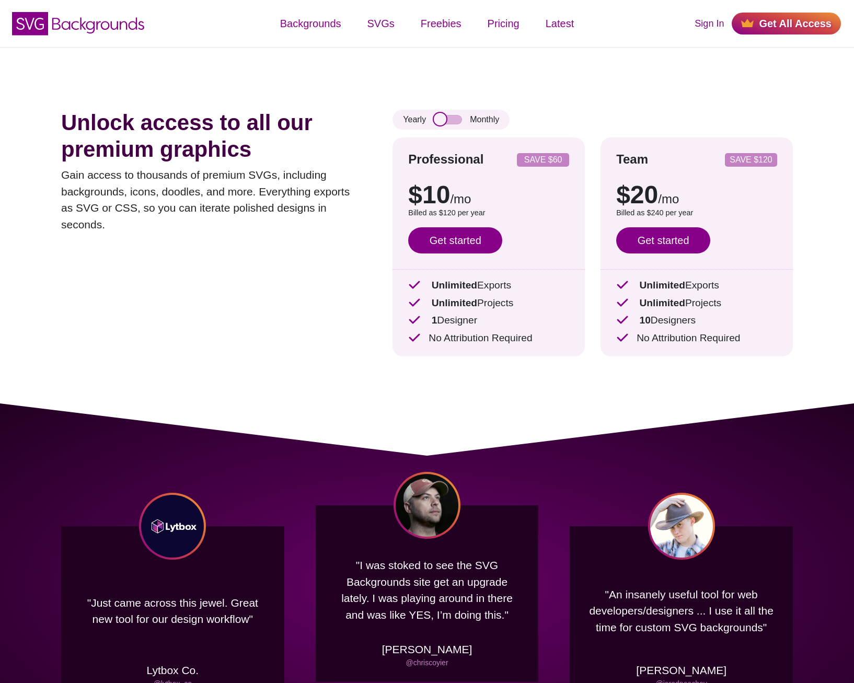
click at [456, 117] on input "checkbox" at bounding box center [448, 119] width 28 height 9
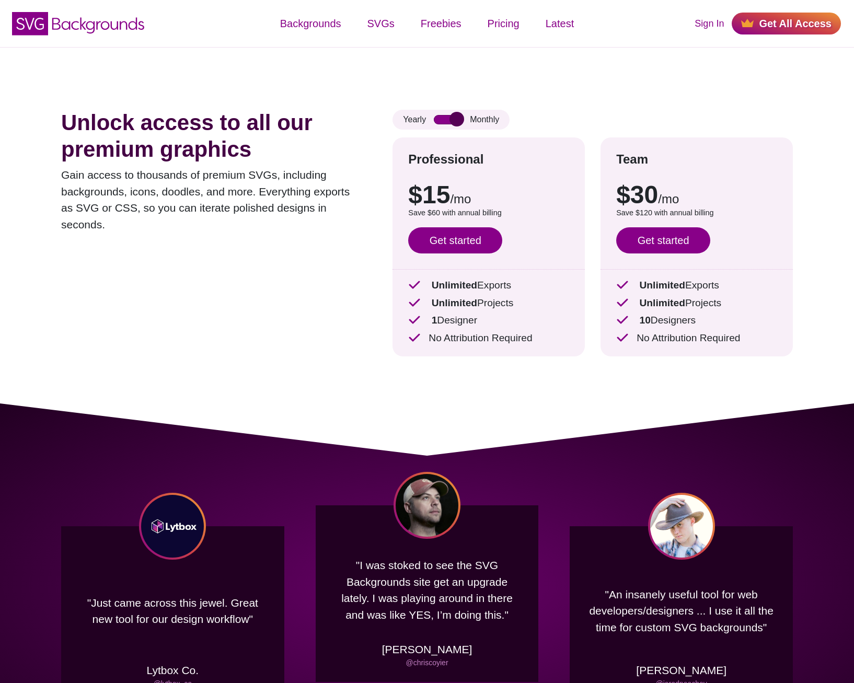
click at [456, 117] on input "checkbox" at bounding box center [448, 119] width 28 height 9
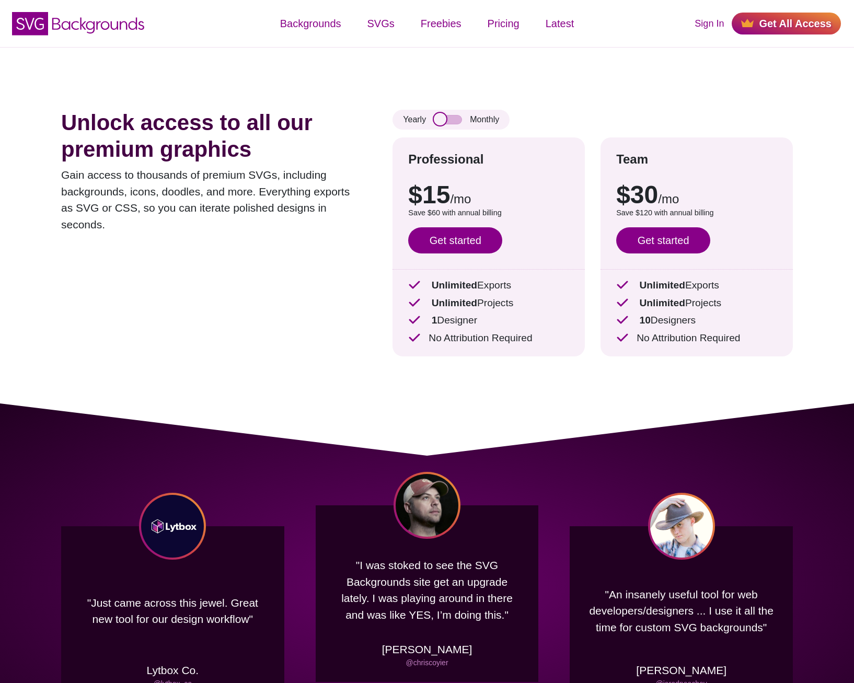
click at [456, 117] on input "checkbox" at bounding box center [448, 119] width 28 height 9
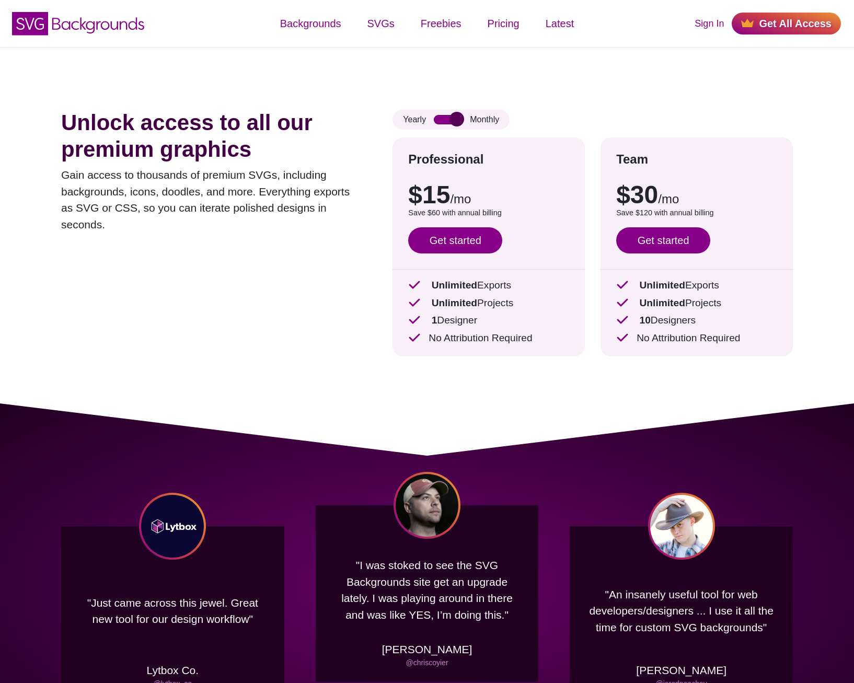
click at [456, 117] on input "checkbox" at bounding box center [448, 119] width 28 height 9
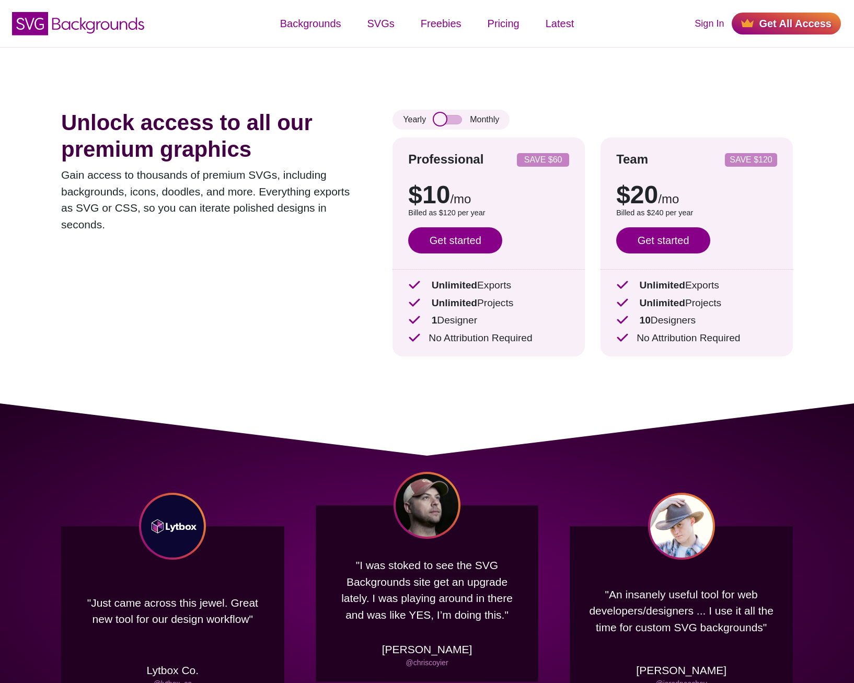
click at [456, 117] on input "checkbox" at bounding box center [448, 119] width 28 height 9
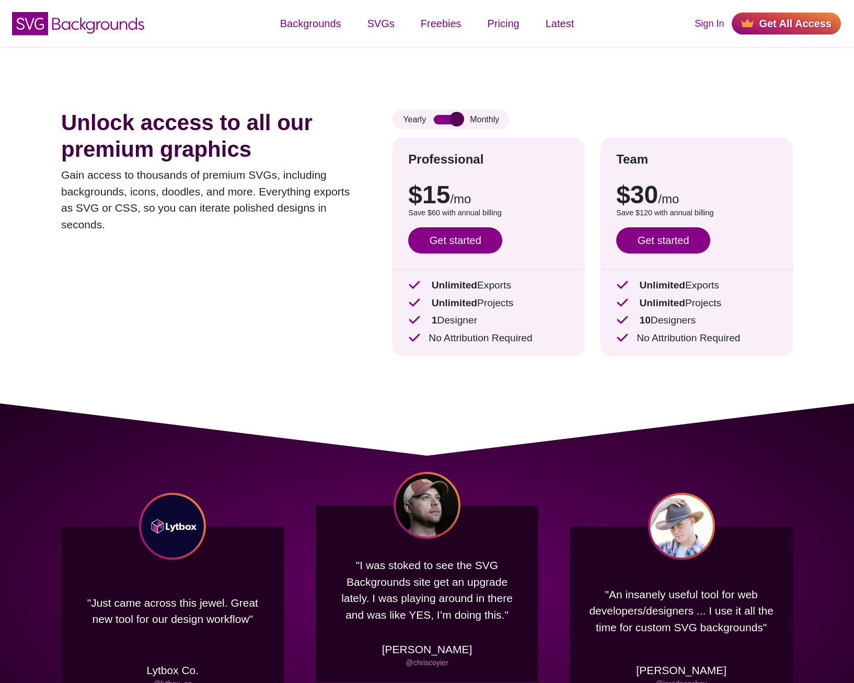
click at [456, 117] on input "checkbox" at bounding box center [448, 119] width 28 height 9
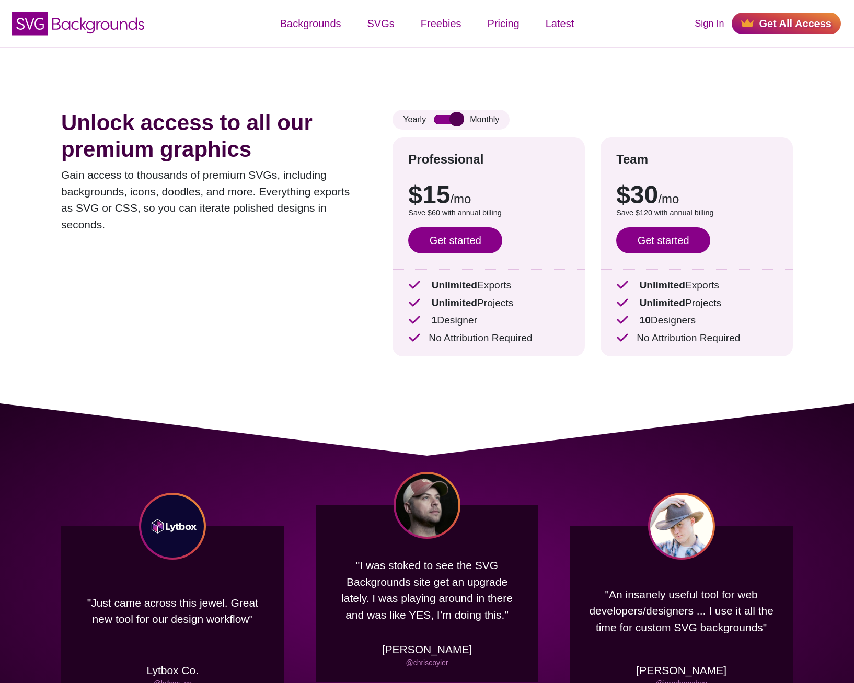
checkbox input "false"
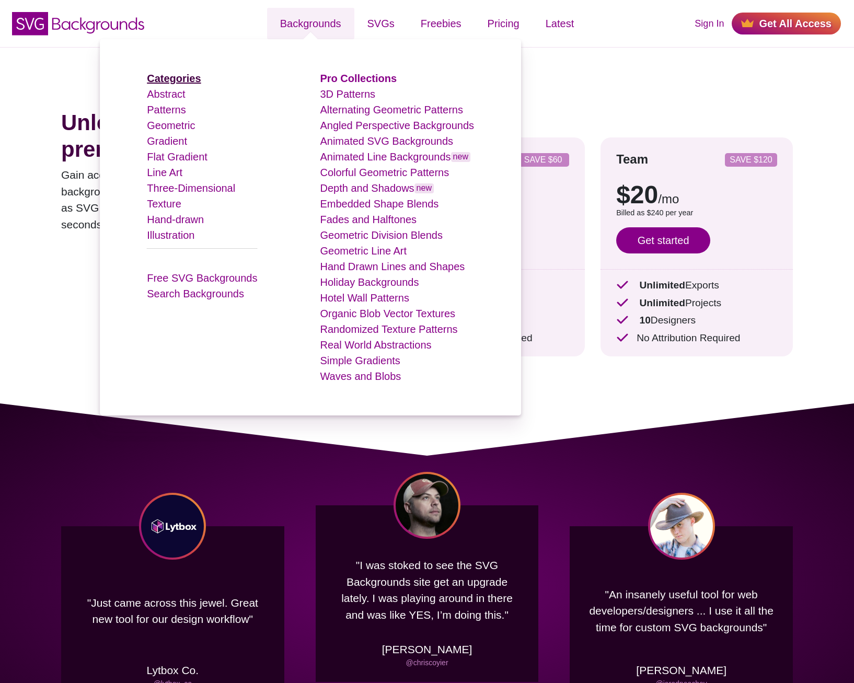
click at [174, 81] on strong "Categories" at bounding box center [174, 79] width 54 height 12
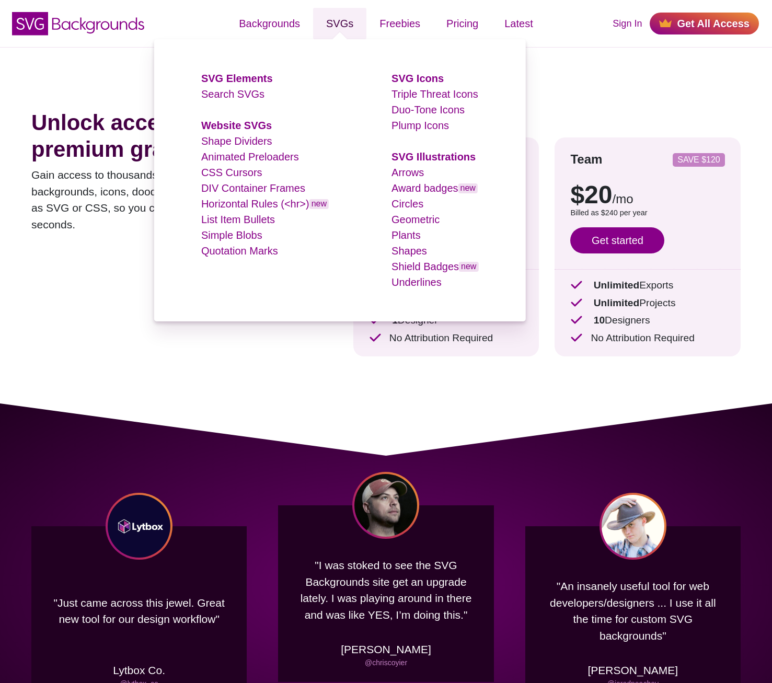
click at [360, 26] on link "SVGs" at bounding box center [339, 23] width 53 height 31
